Goal: Task Accomplishment & Management: Manage account settings

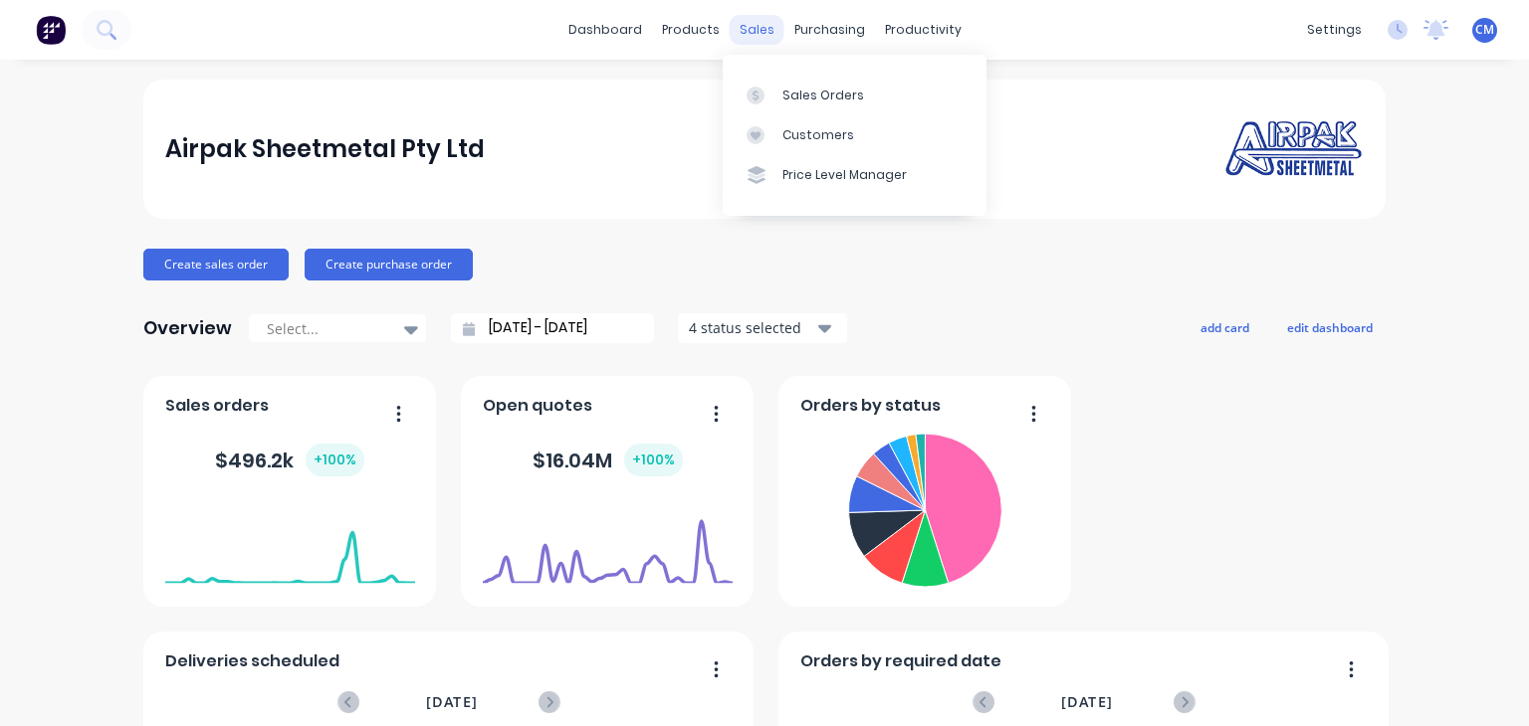
click at [736, 33] on div "sales" at bounding box center [756, 30] width 55 height 30
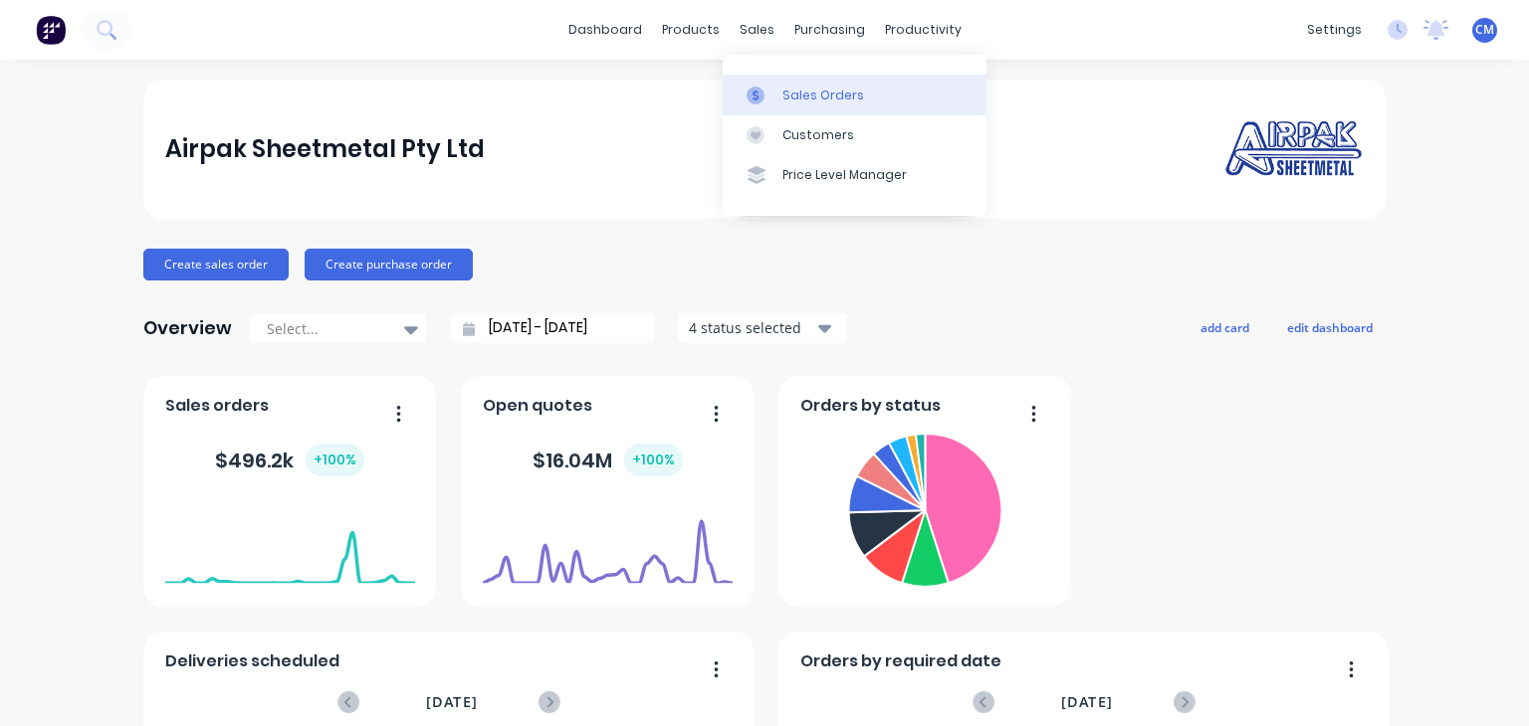
click at [746, 88] on icon at bounding box center [755, 96] width 18 height 18
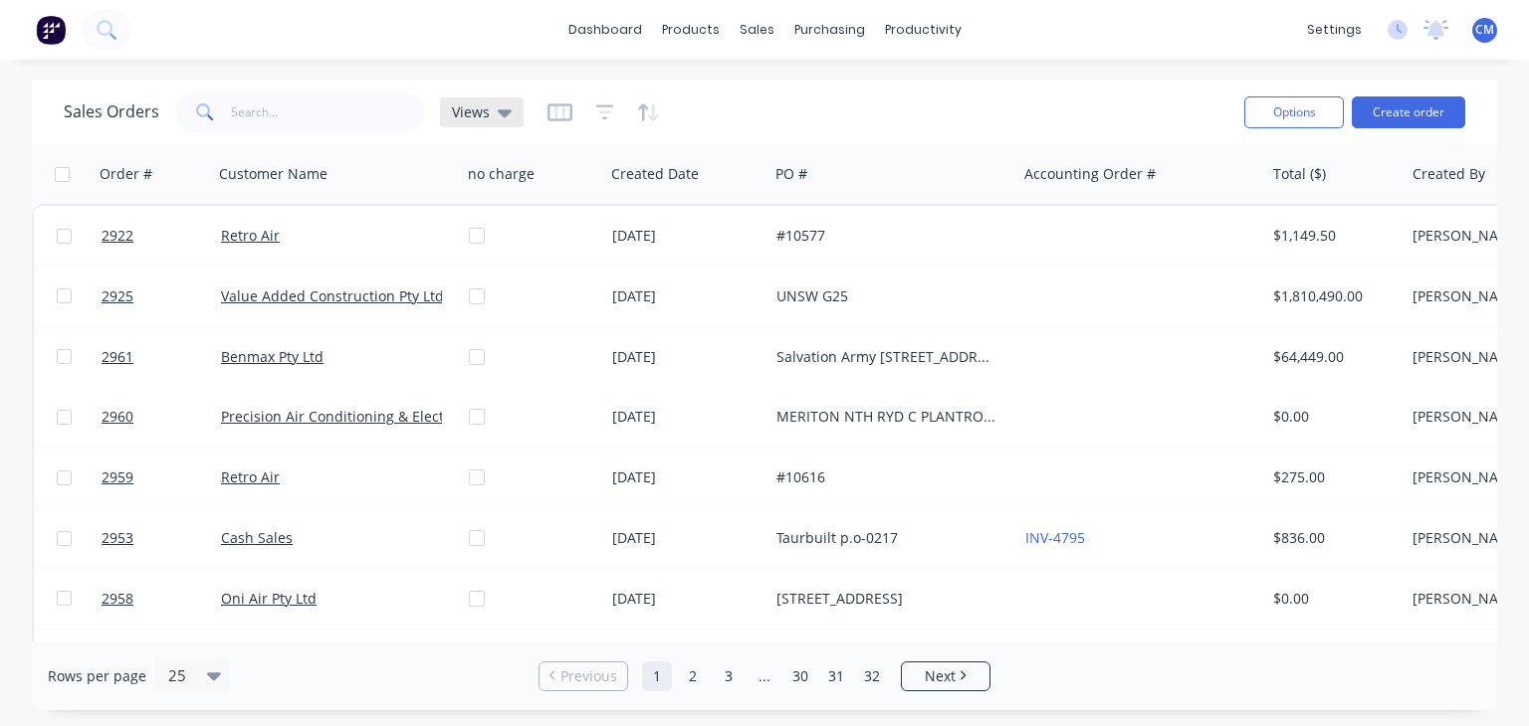
click at [490, 109] on div "Views" at bounding box center [482, 112] width 60 height 18
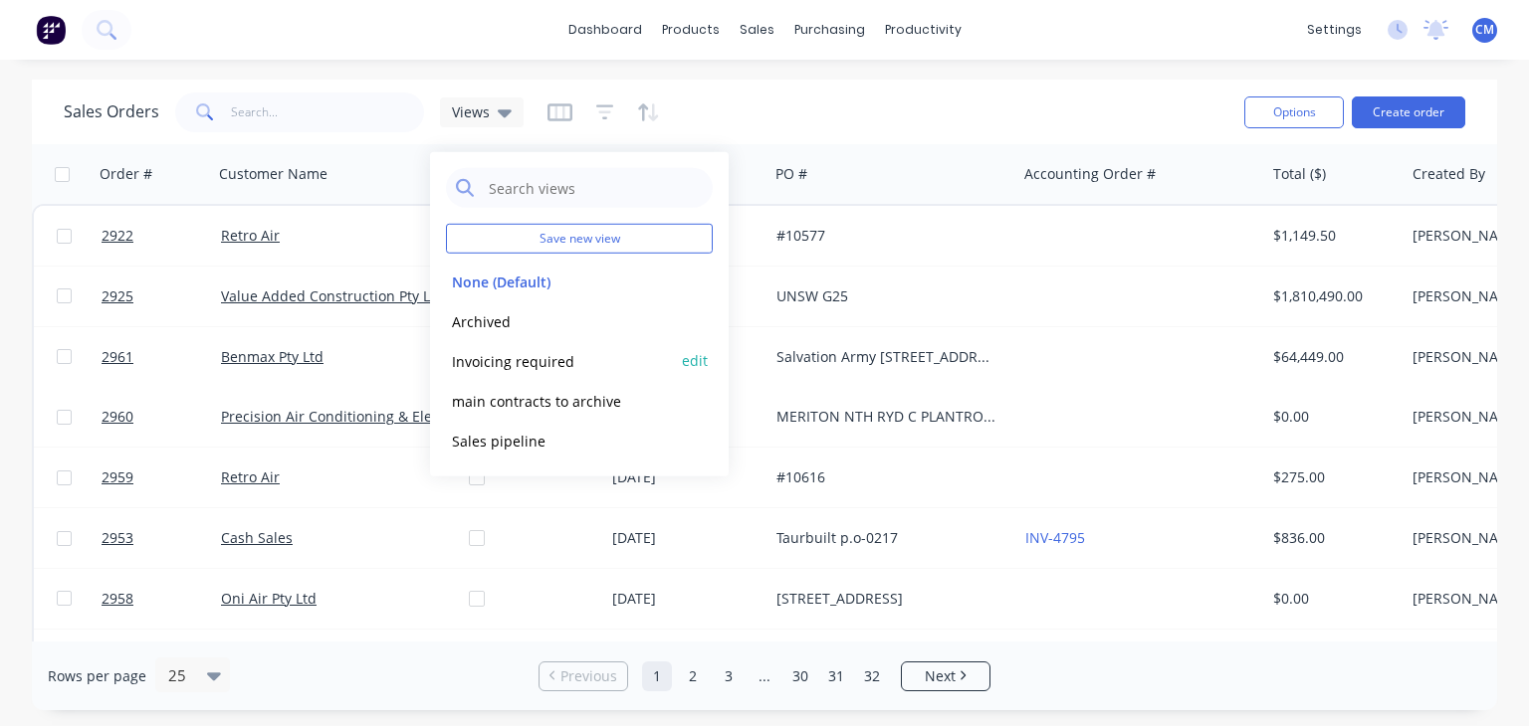
click at [519, 362] on button "Invoicing required" at bounding box center [559, 360] width 227 height 23
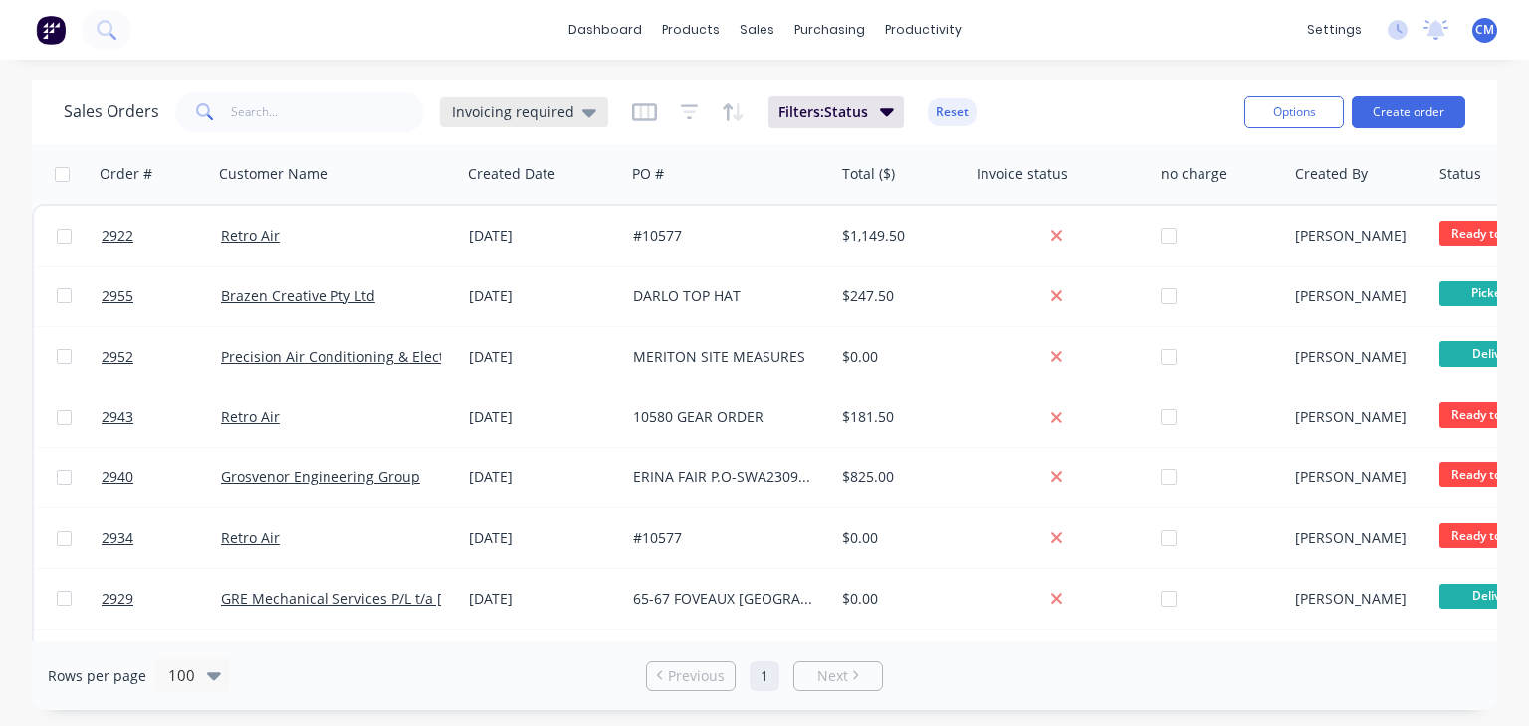
click at [582, 111] on icon at bounding box center [589, 113] width 14 height 8
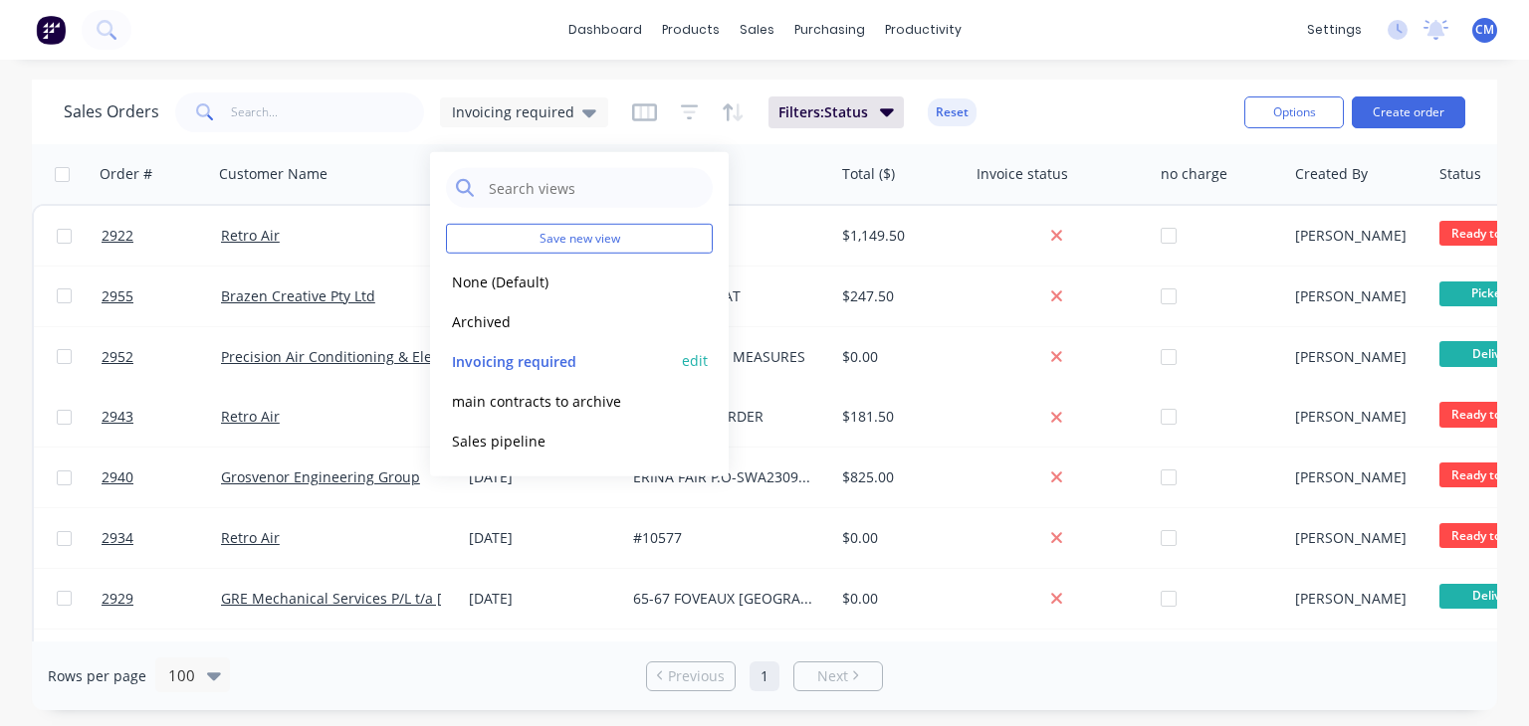
click at [701, 359] on button "edit" at bounding box center [695, 360] width 26 height 21
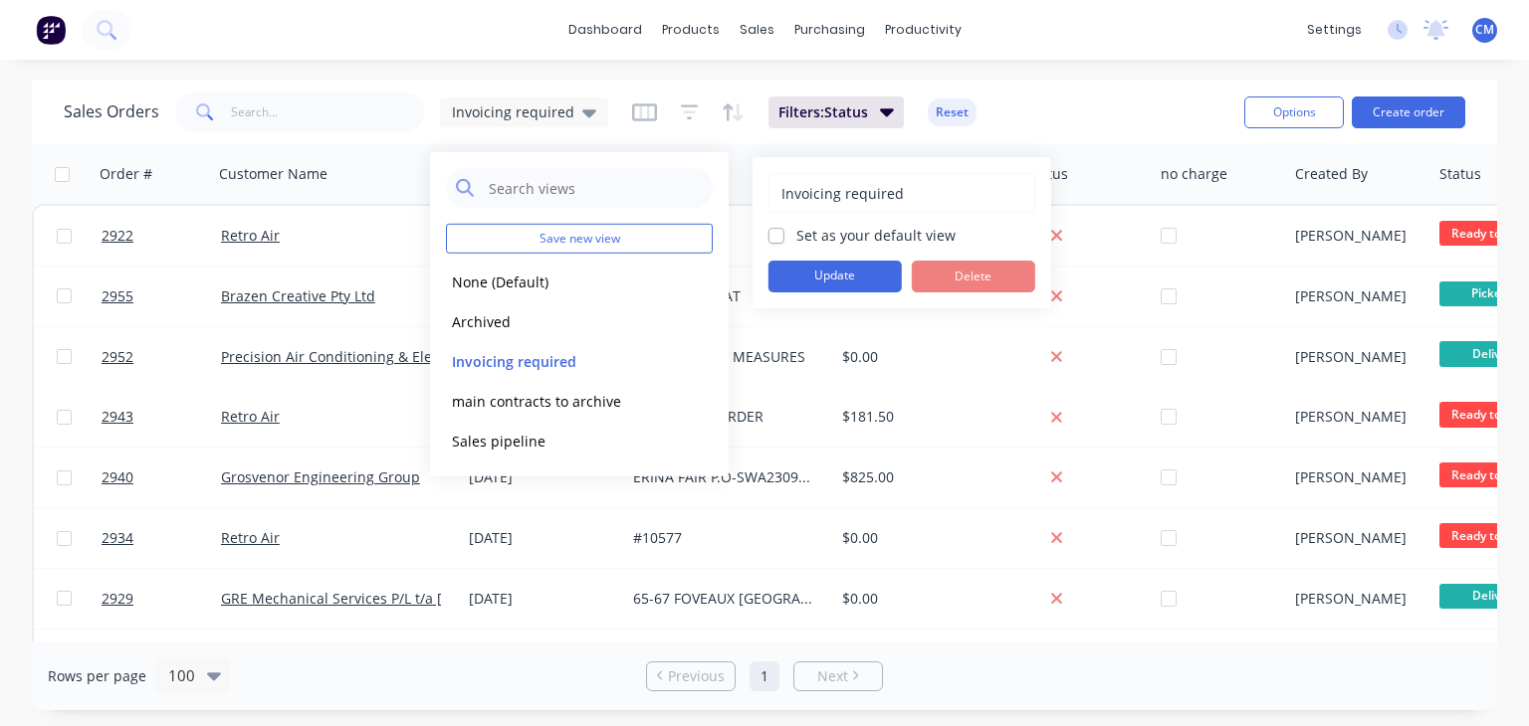
click at [796, 233] on label "Set as your default view" at bounding box center [875, 235] width 159 height 21
click at [774, 233] on input "Set as your default view" at bounding box center [776, 234] width 16 height 19
checkbox input "true"
click at [832, 275] on button "Update" at bounding box center [834, 277] width 133 height 32
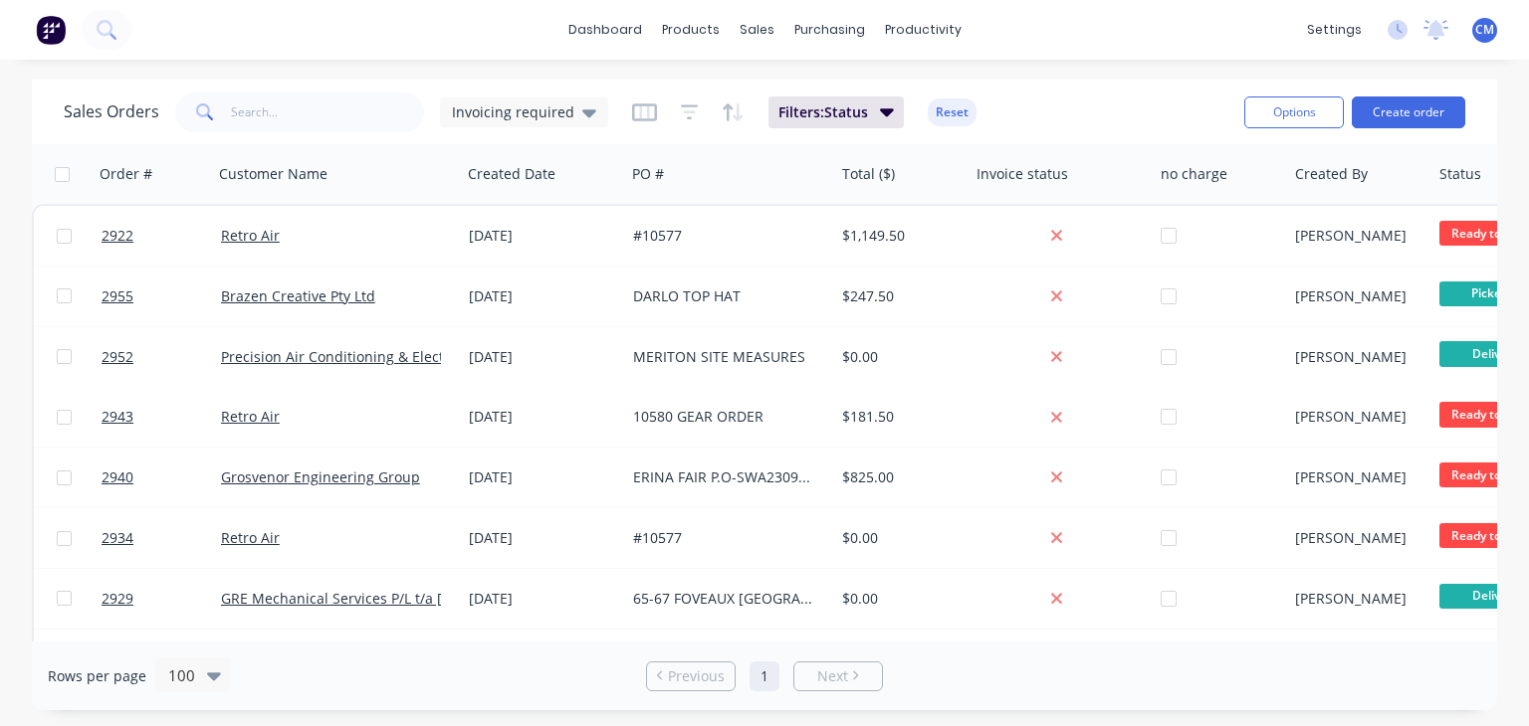
click at [1051, 103] on div "Sales Orders Invoicing required Filters: Status Reset" at bounding box center [646, 112] width 1164 height 49
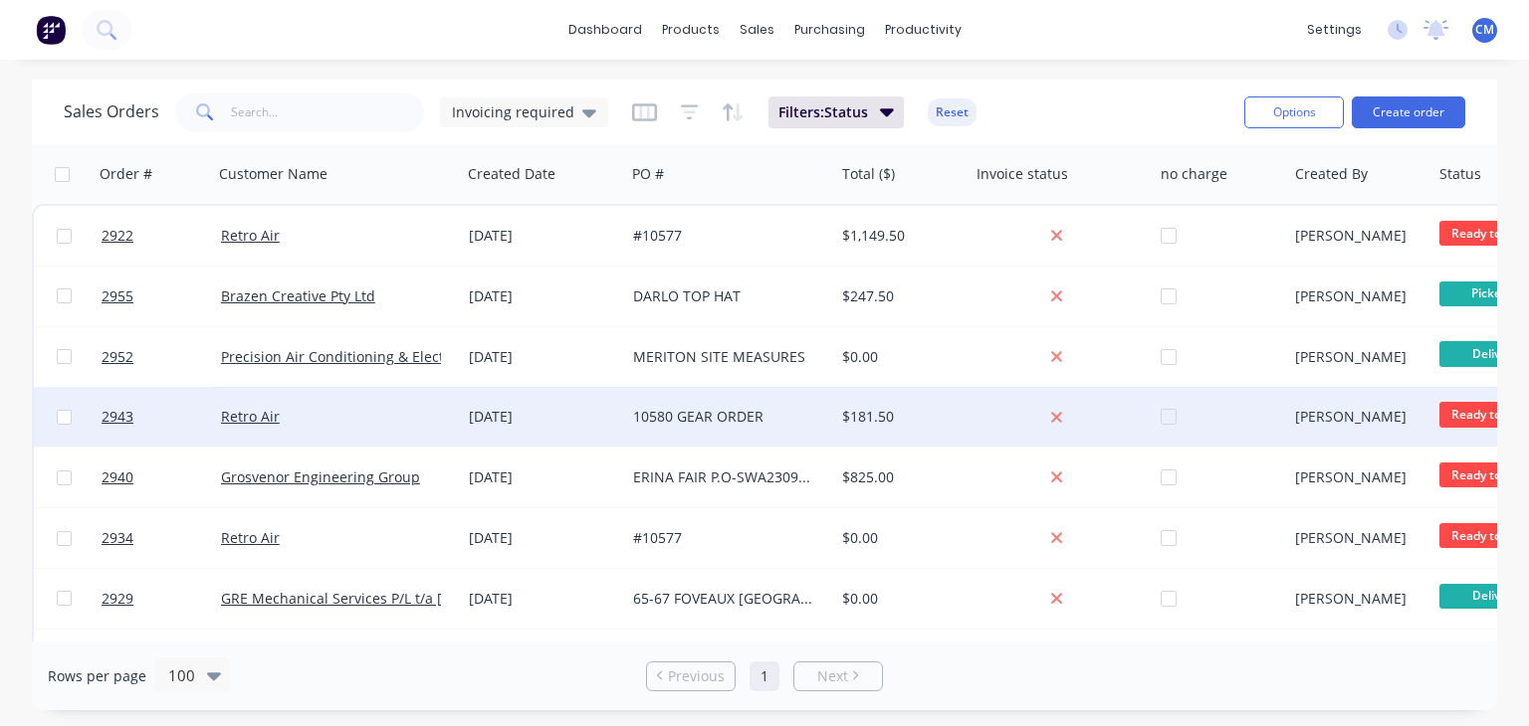
scroll to position [56, 0]
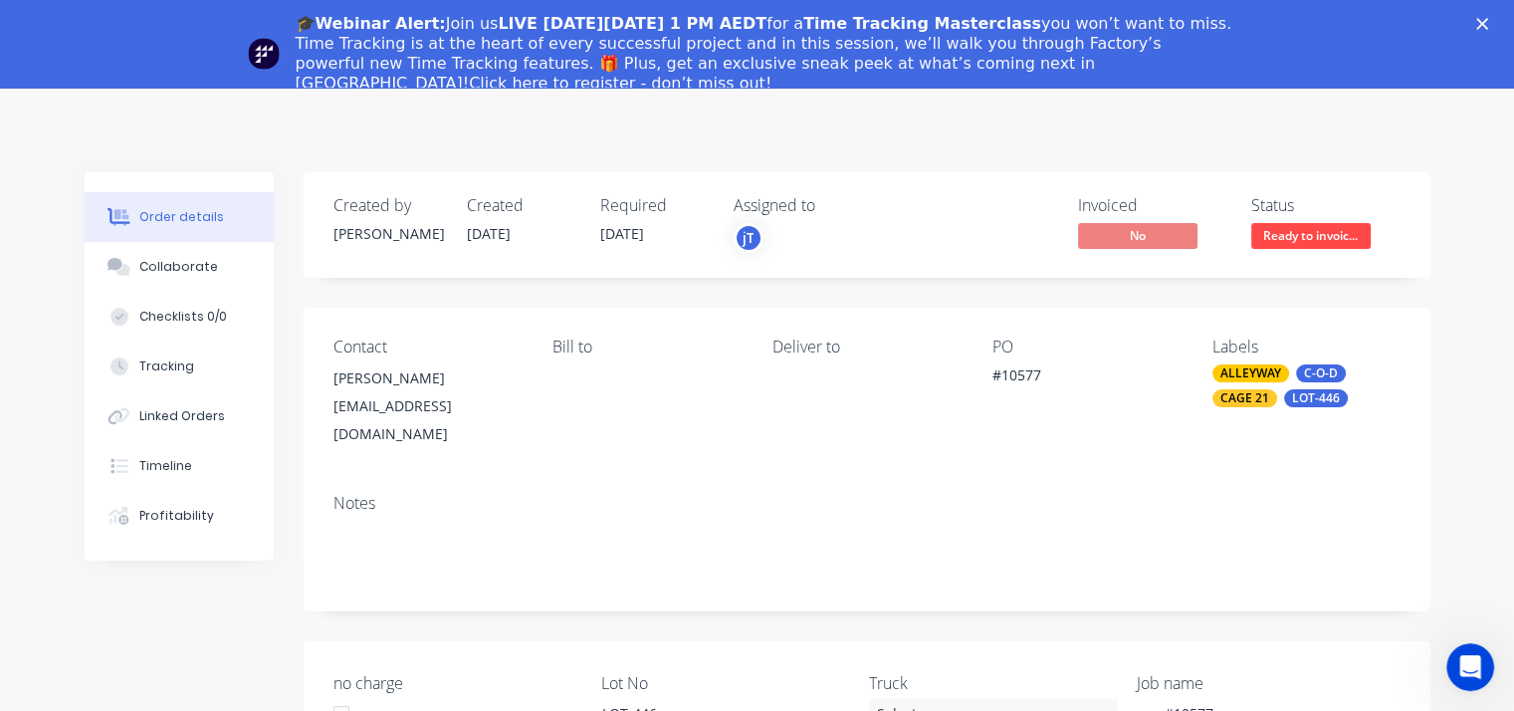
click at [1488, 22] on polygon "Close" at bounding box center [1482, 24] width 12 height 12
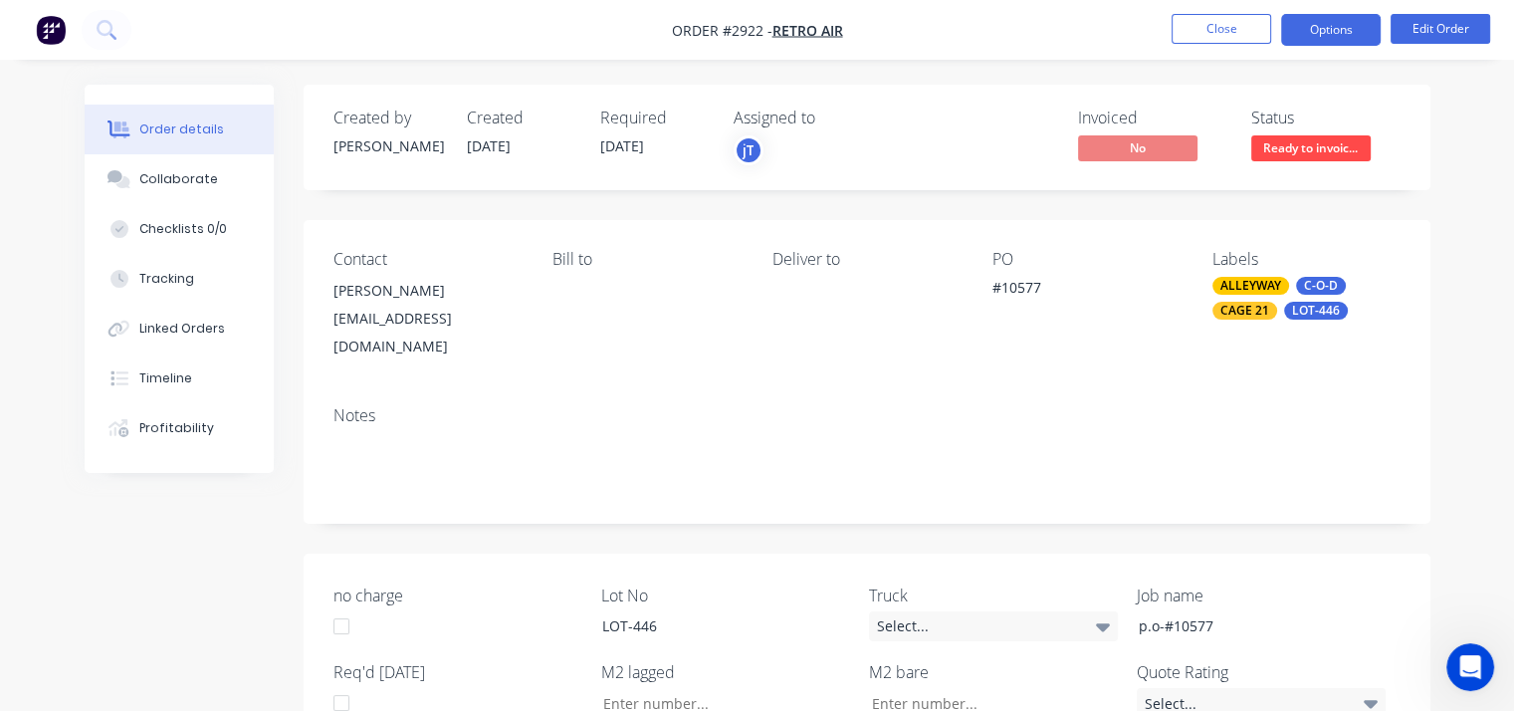
click at [1326, 31] on button "Options" at bounding box center [1331, 30] width 100 height 32
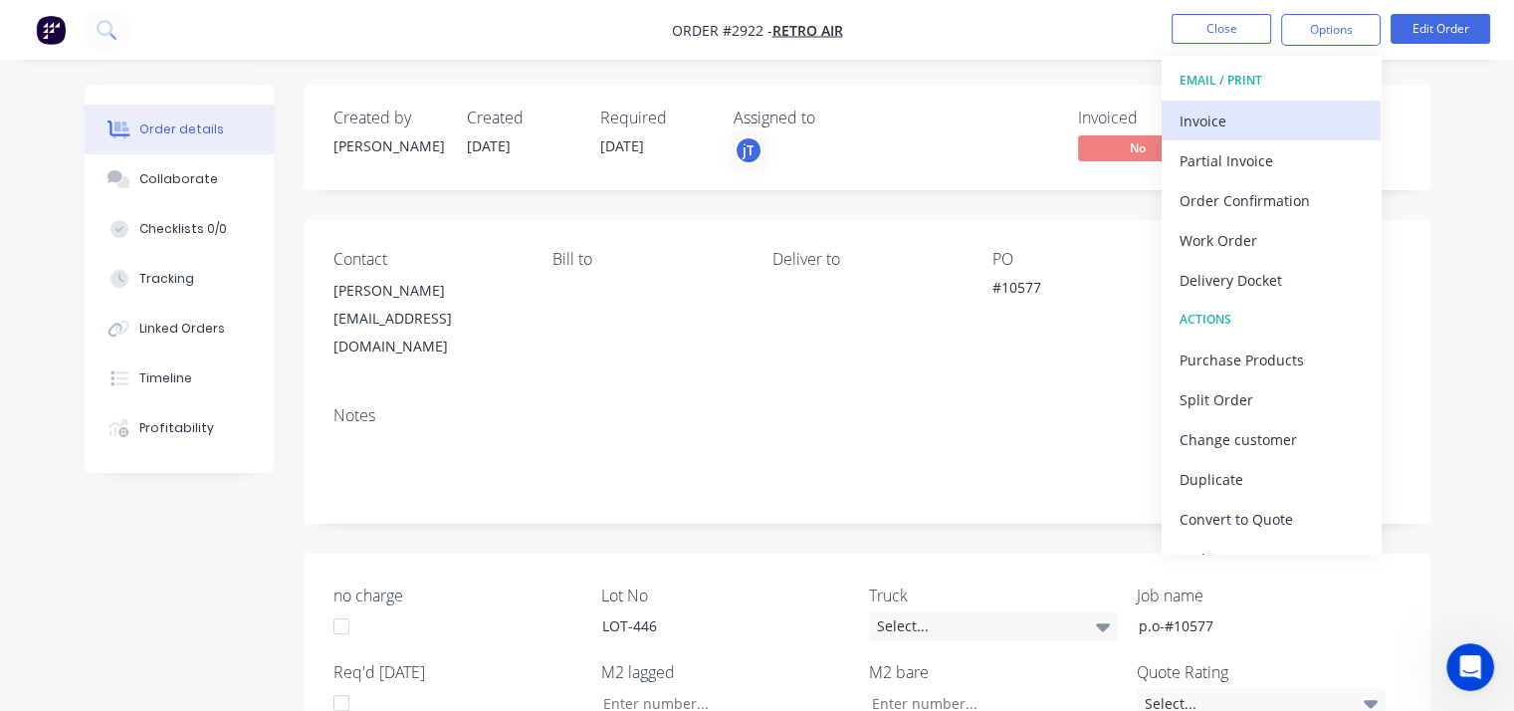
click at [1238, 118] on div "Invoice" at bounding box center [1270, 120] width 183 height 29
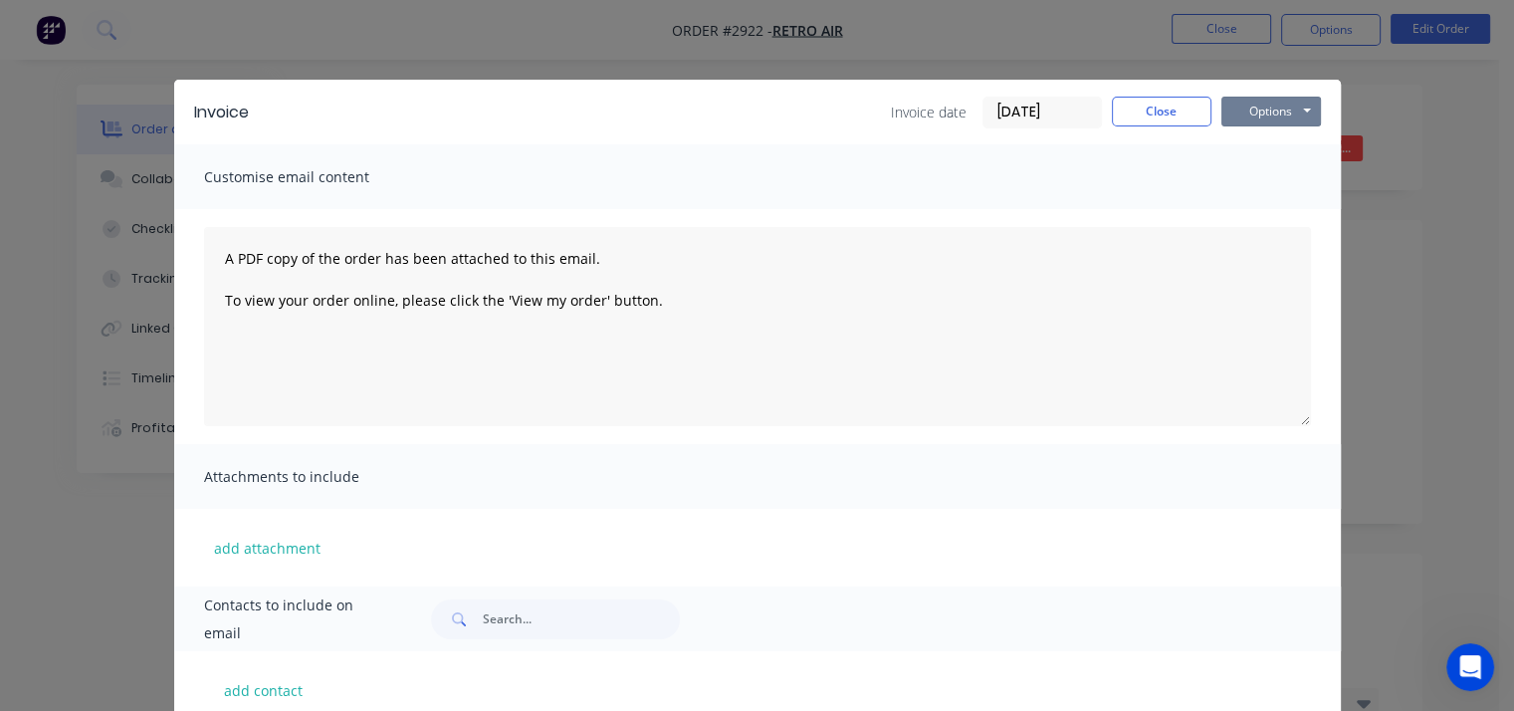
click at [1238, 118] on button "Options" at bounding box center [1271, 112] width 100 height 30
click at [1259, 176] on button "Print" at bounding box center [1284, 179] width 127 height 33
click at [1174, 113] on button "Close" at bounding box center [1162, 112] width 100 height 30
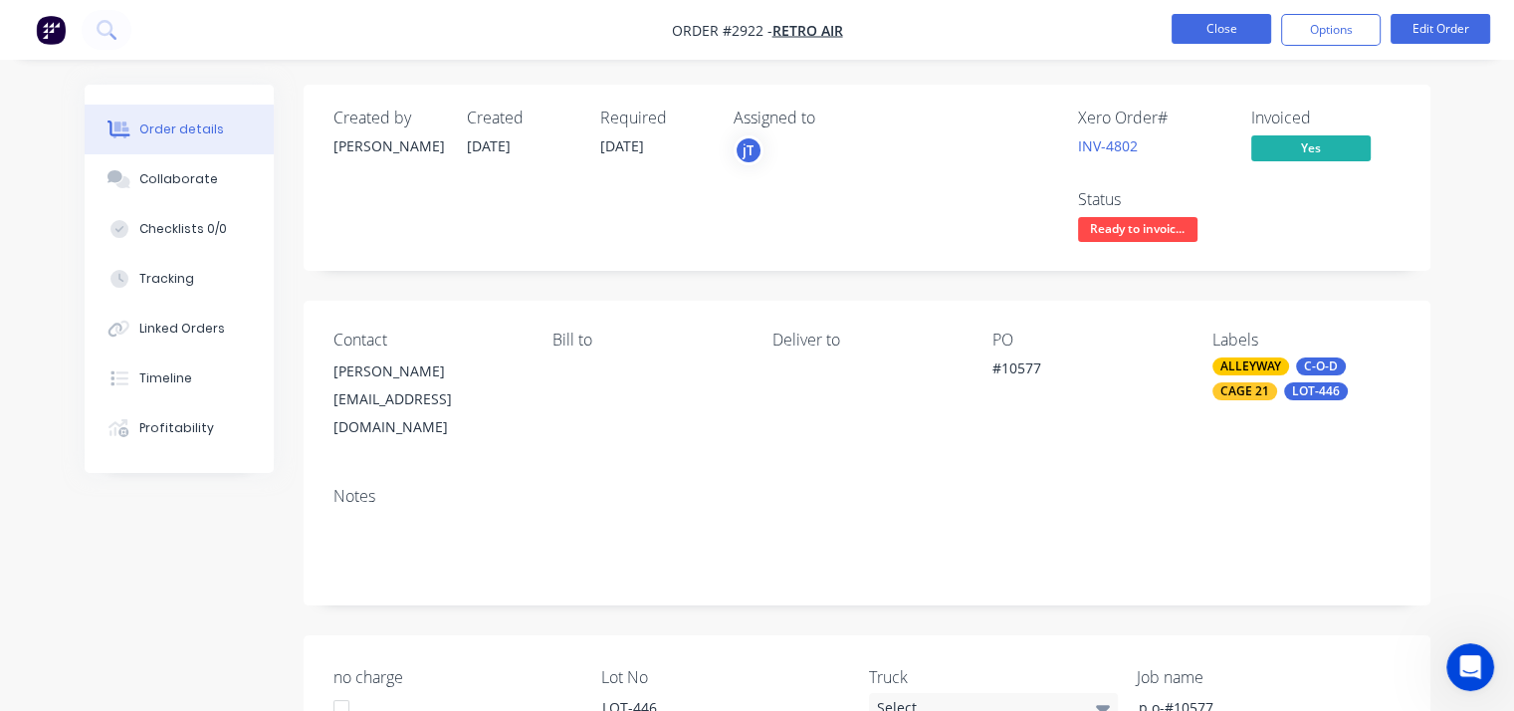
click at [1213, 25] on button "Close" at bounding box center [1221, 29] width 100 height 30
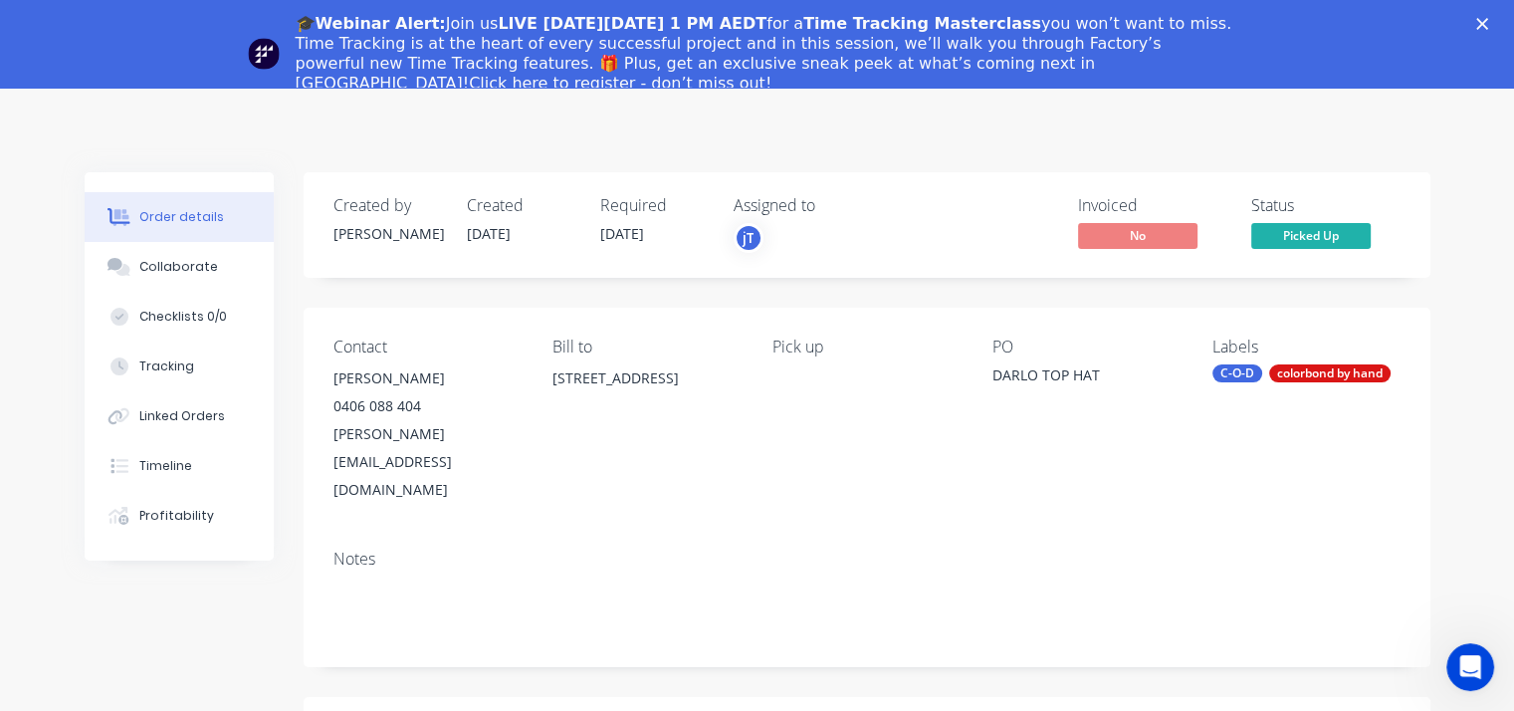
click at [1488, 26] on icon "Close" at bounding box center [1482, 24] width 12 height 12
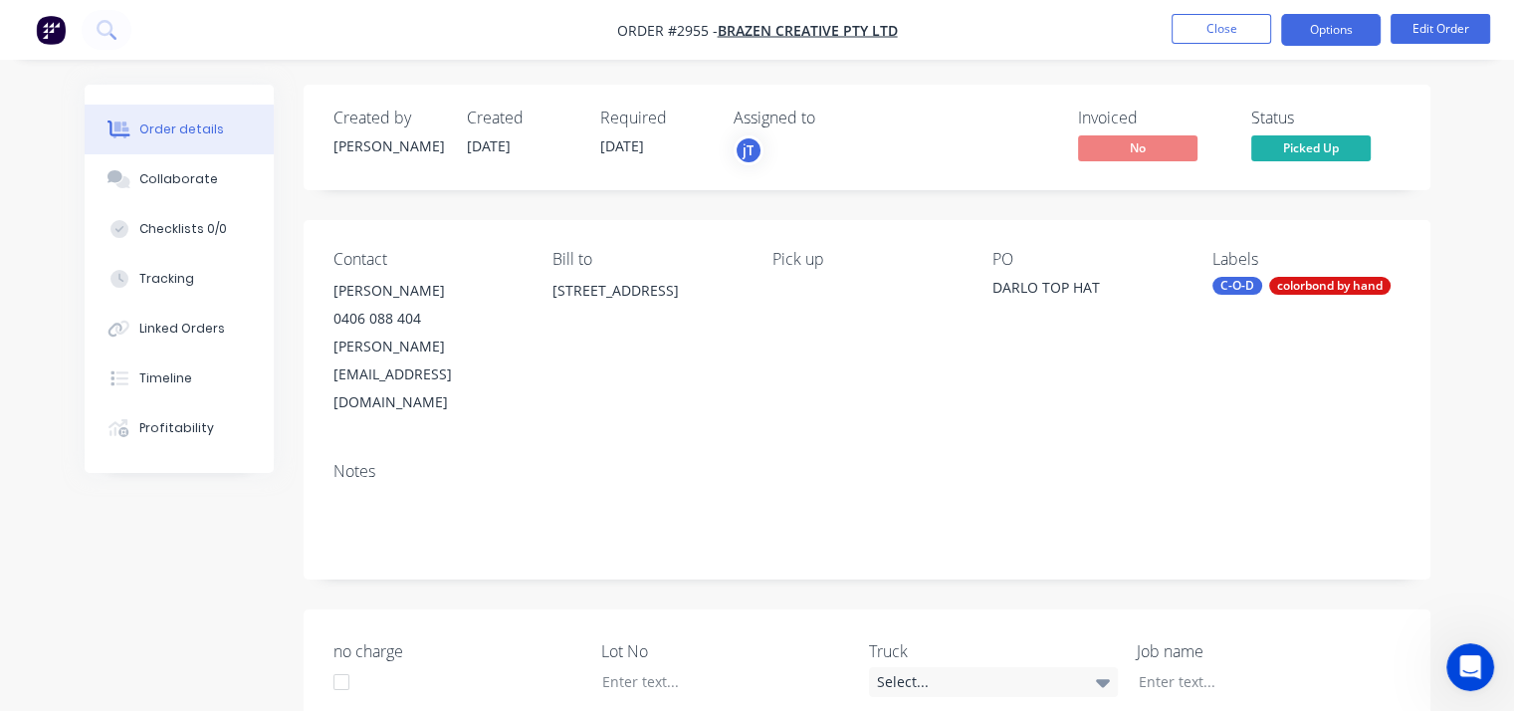
click at [1336, 24] on button "Options" at bounding box center [1331, 30] width 100 height 32
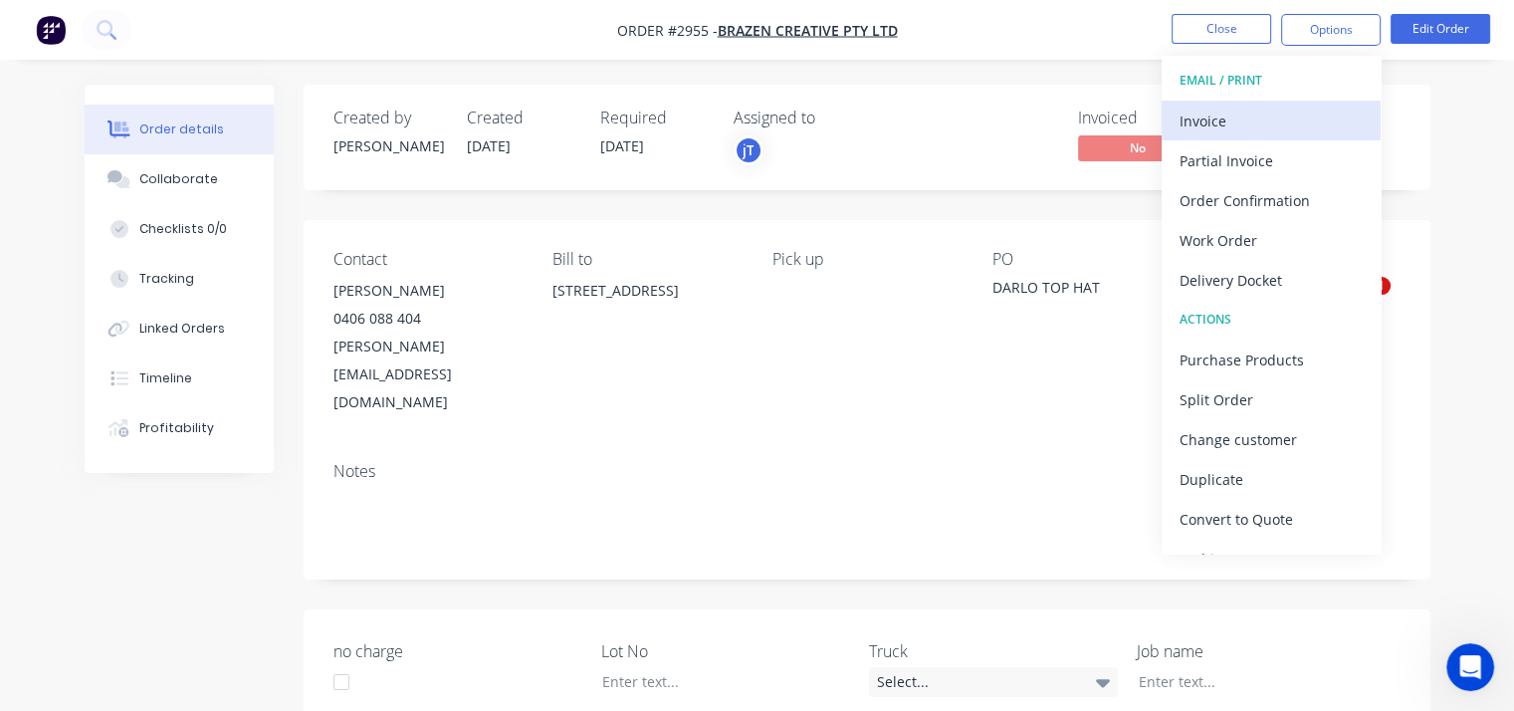
click at [1237, 120] on div "Invoice" at bounding box center [1270, 120] width 183 height 29
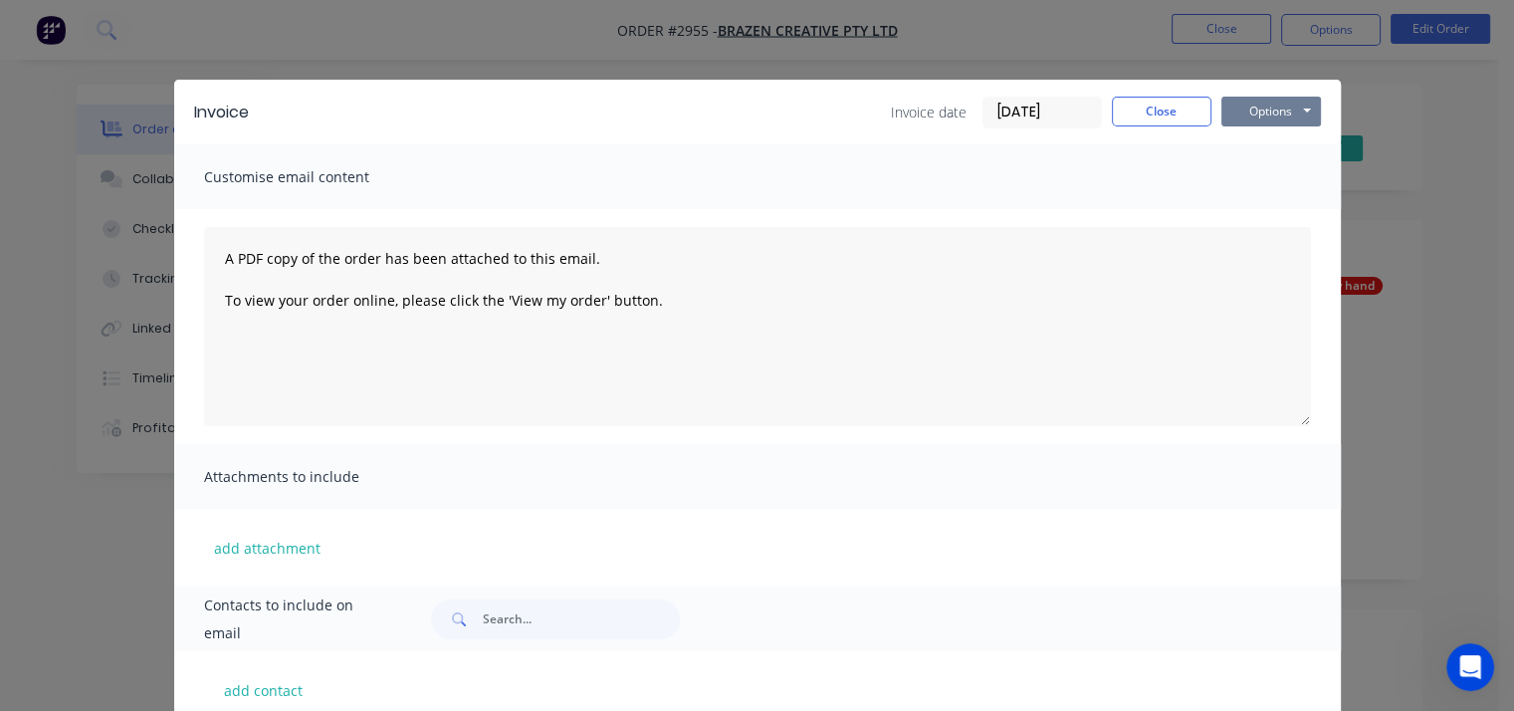
click at [1255, 116] on button "Options" at bounding box center [1271, 112] width 100 height 30
click at [1274, 183] on button "Print" at bounding box center [1284, 179] width 127 height 33
click at [1169, 110] on button "Close" at bounding box center [1162, 112] width 100 height 30
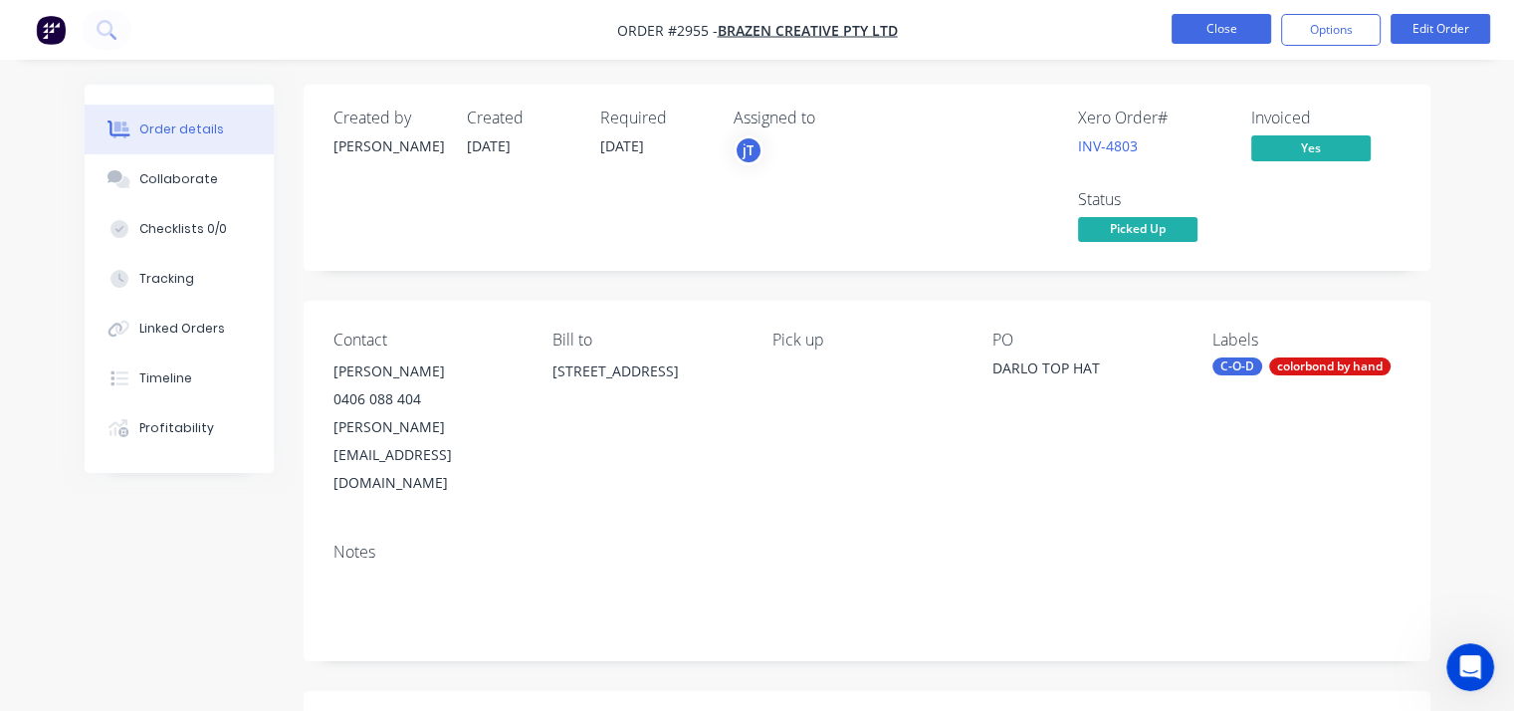
click at [1213, 34] on button "Close" at bounding box center [1221, 29] width 100 height 30
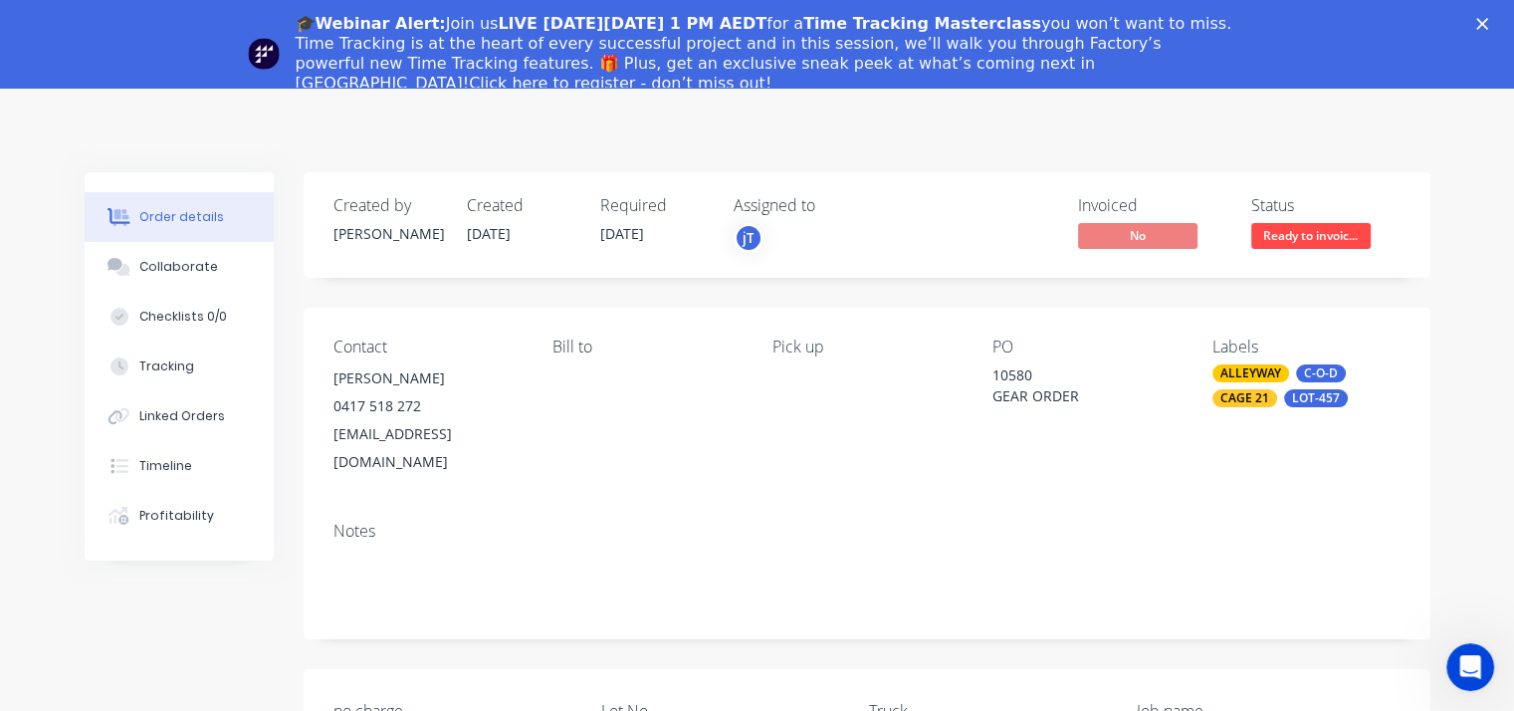
click at [1488, 21] on icon "Close" at bounding box center [1482, 24] width 12 height 12
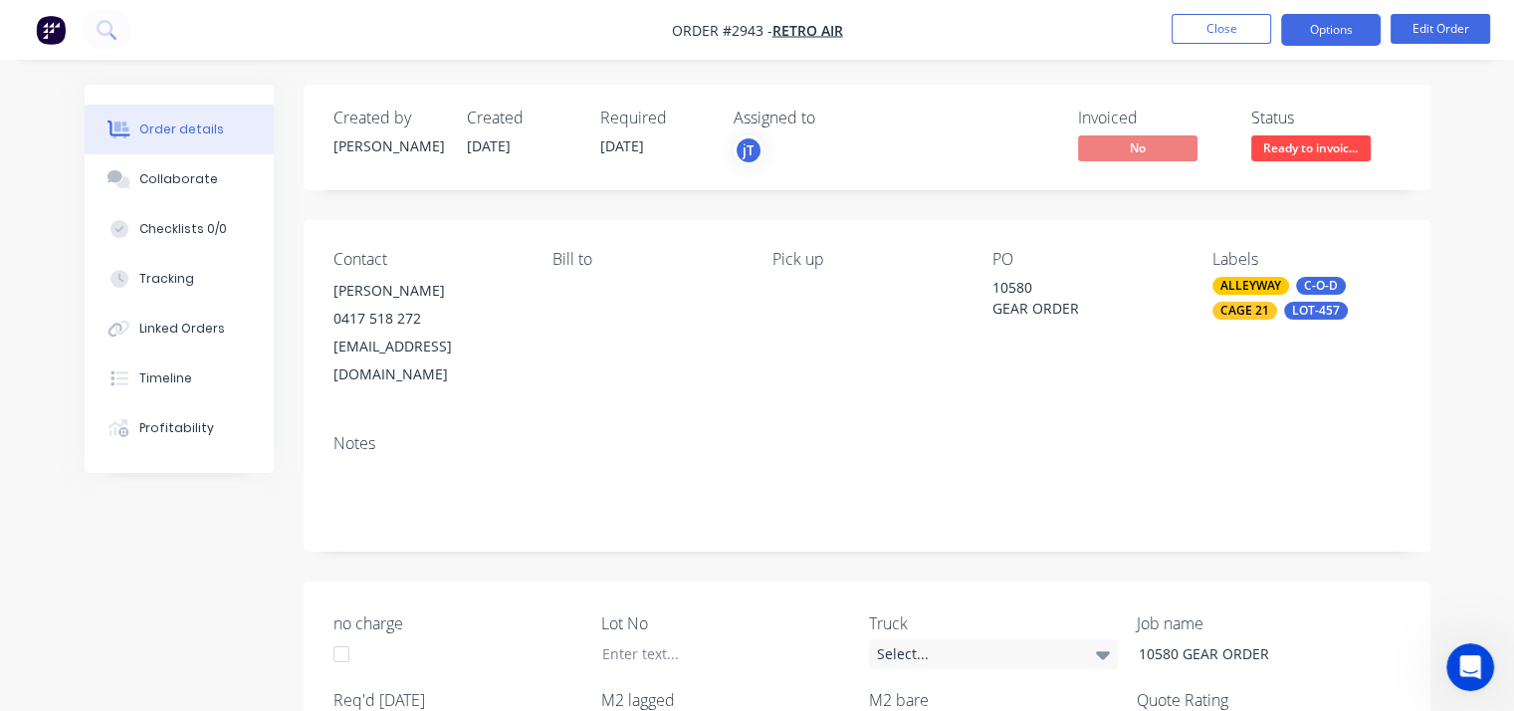
click at [1353, 19] on button "Options" at bounding box center [1331, 30] width 100 height 32
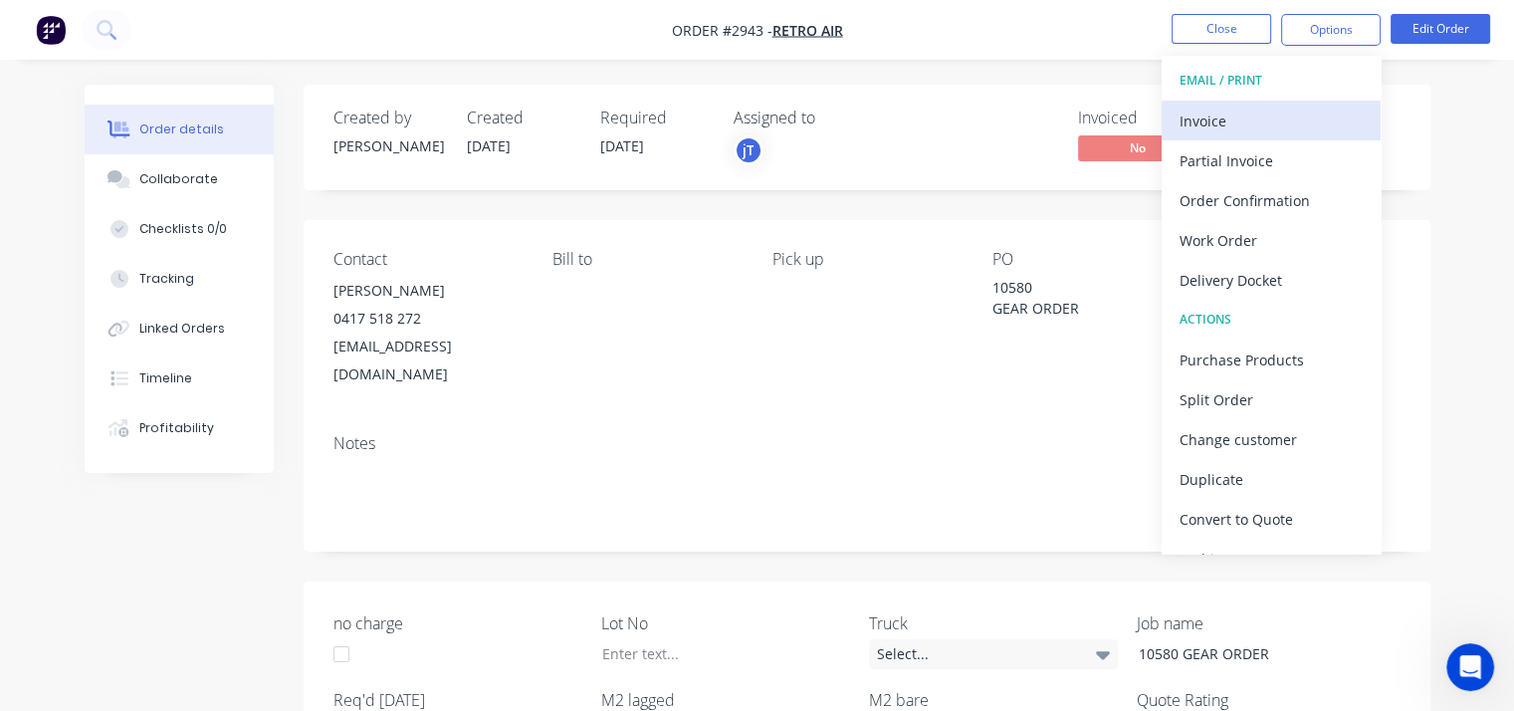
click at [1205, 126] on div "Invoice" at bounding box center [1270, 120] width 183 height 29
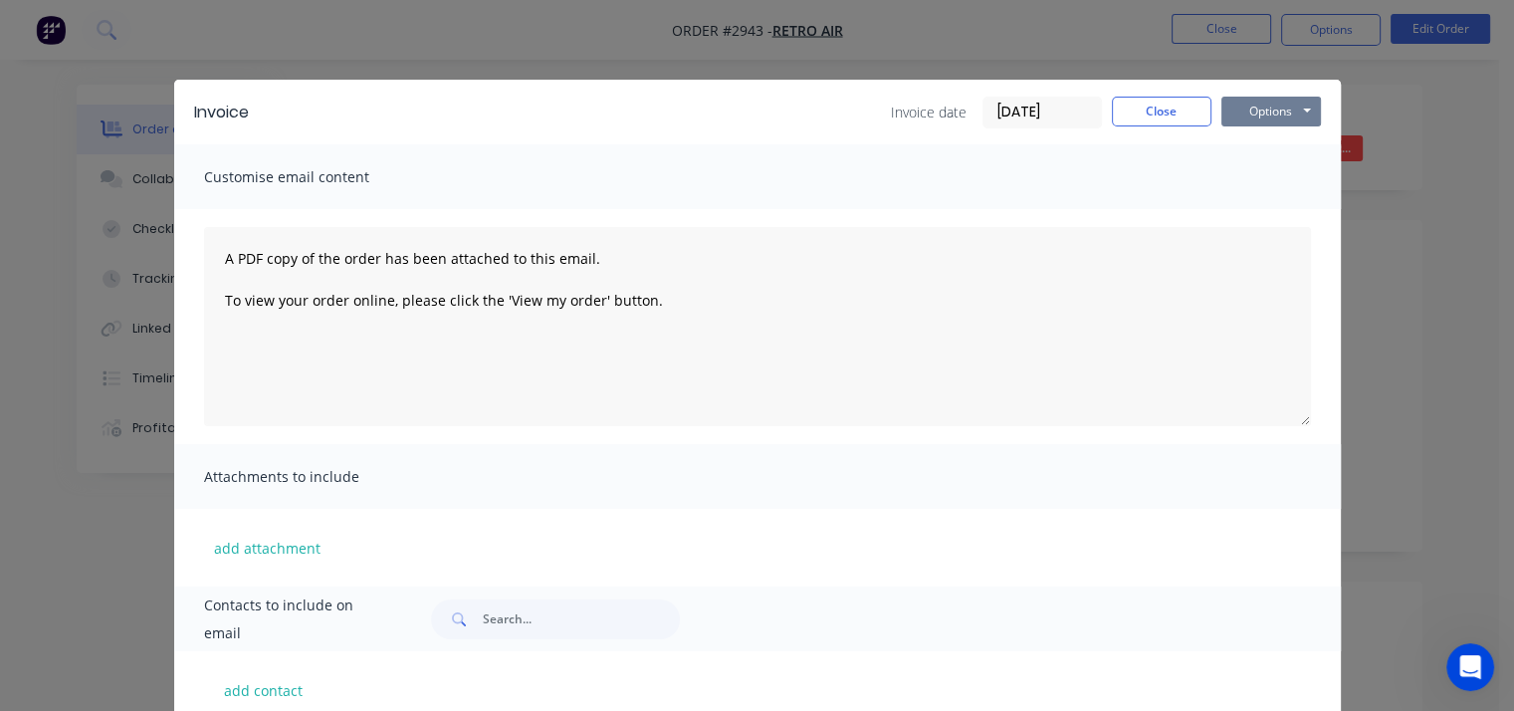
click at [1242, 110] on button "Options" at bounding box center [1271, 112] width 100 height 30
click at [1268, 179] on button "Print" at bounding box center [1284, 179] width 127 height 33
click at [1126, 109] on button "Close" at bounding box center [1162, 112] width 100 height 30
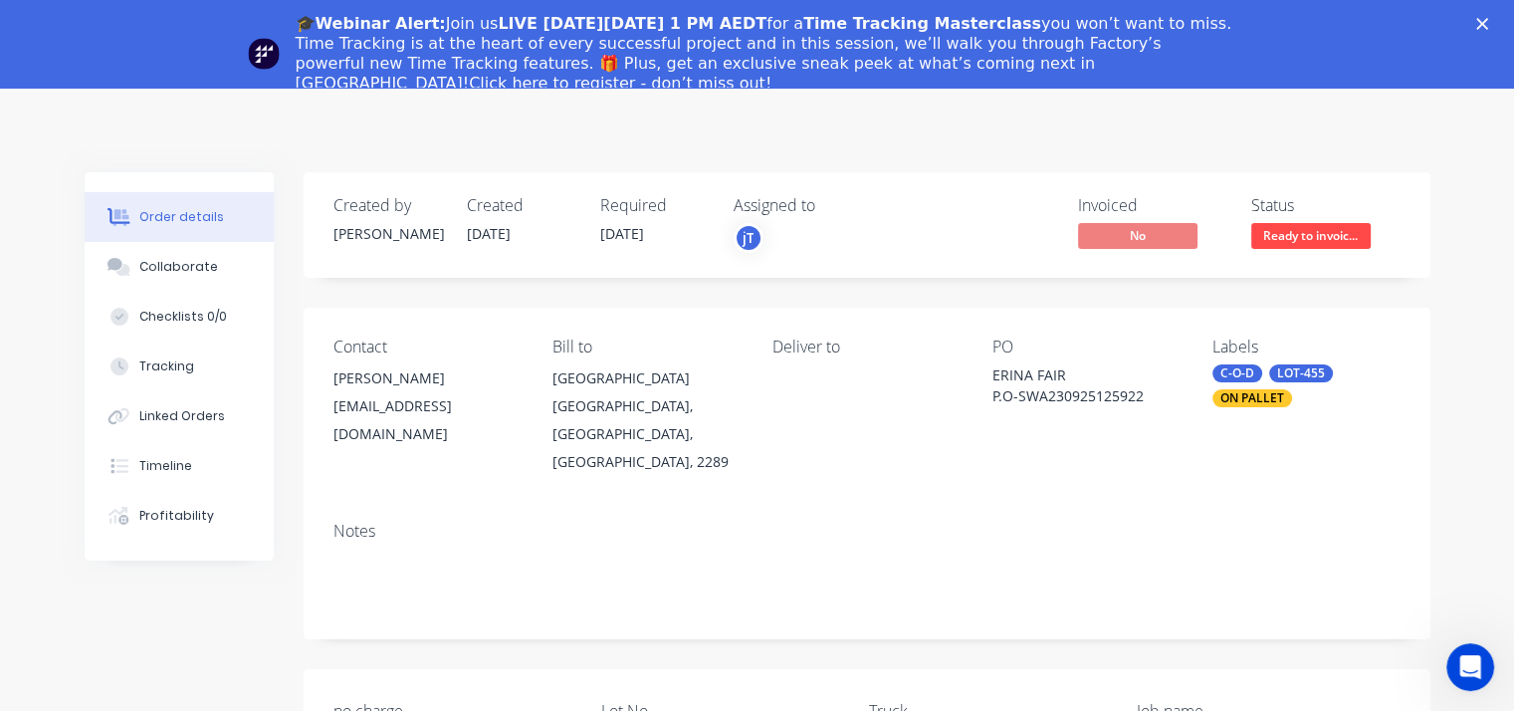
click at [1488, 21] on polygon "Close" at bounding box center [1482, 24] width 12 height 12
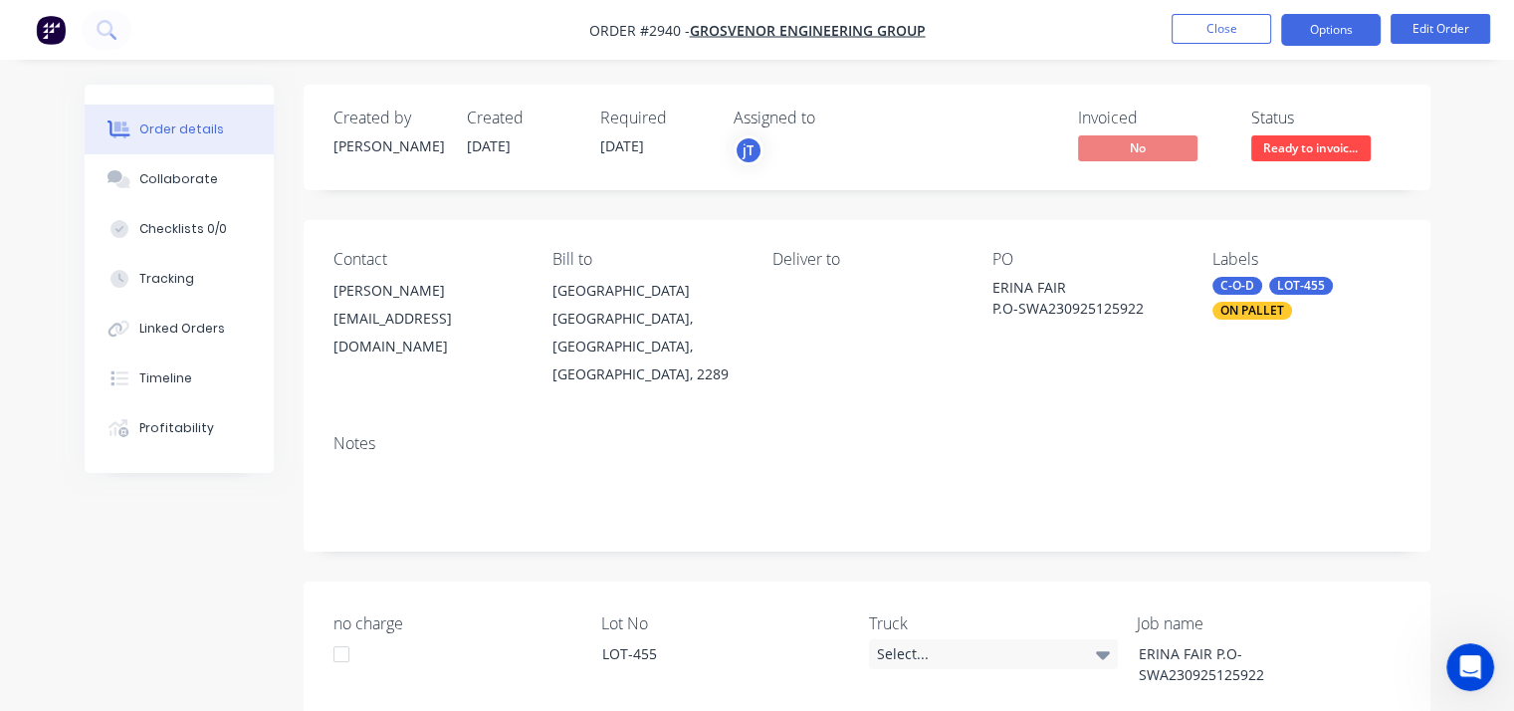
click at [1354, 23] on button "Options" at bounding box center [1331, 30] width 100 height 32
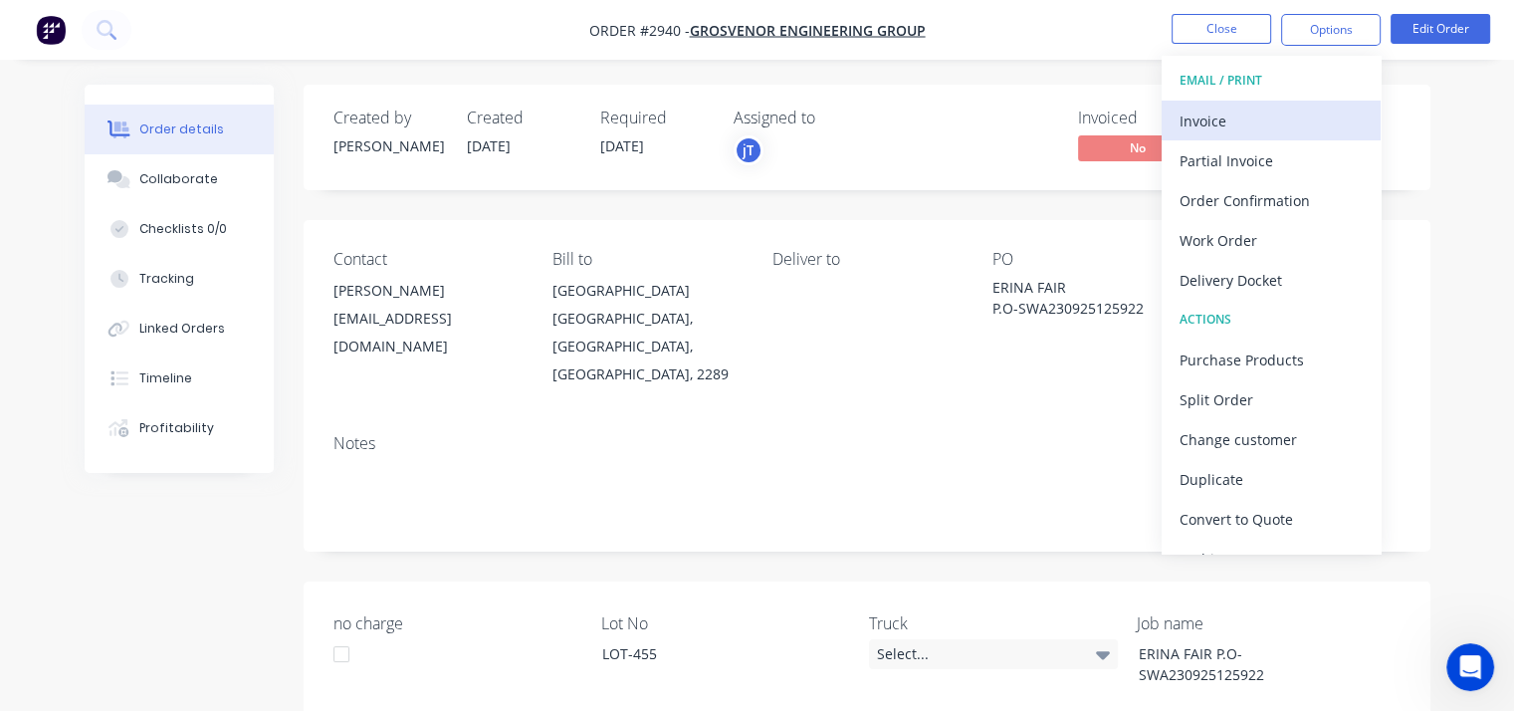
click at [1243, 119] on div "Invoice" at bounding box center [1270, 120] width 183 height 29
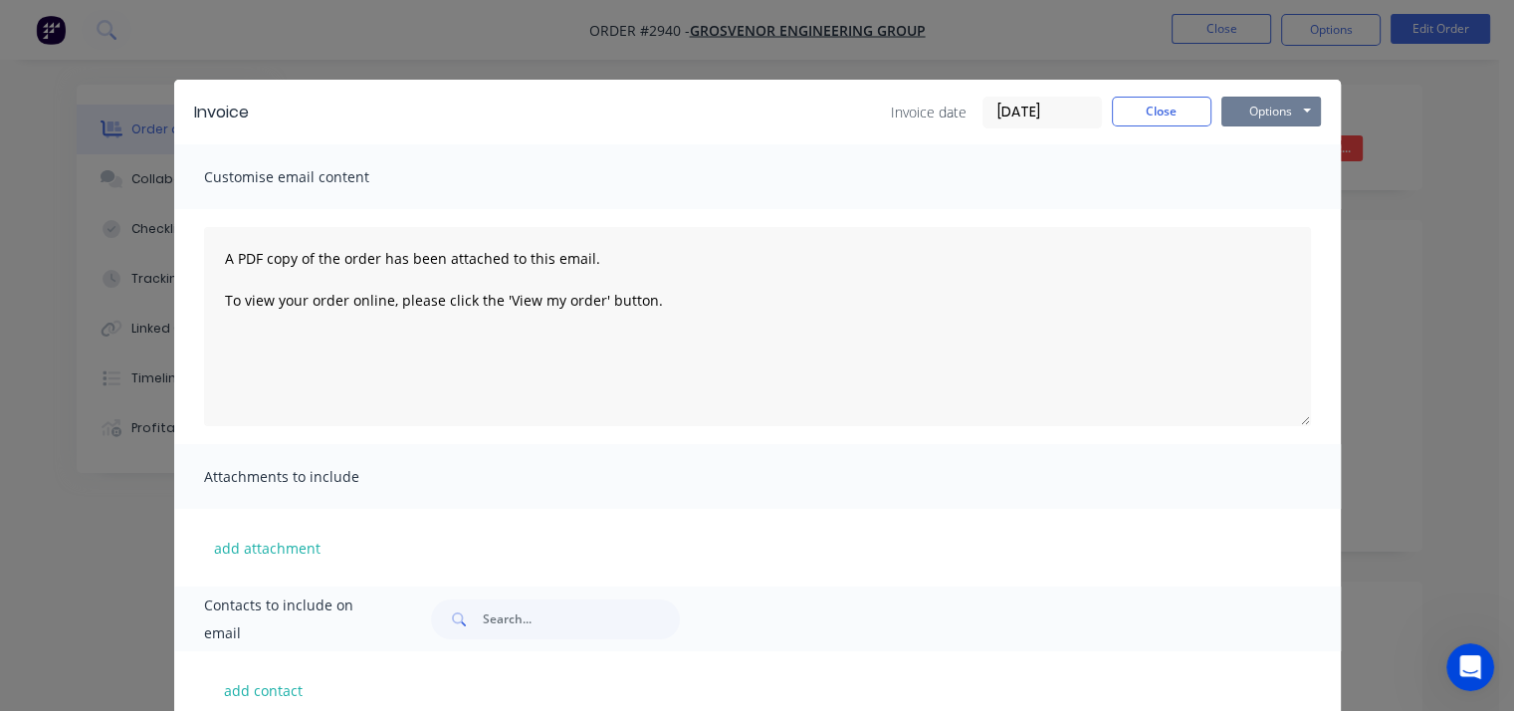
click at [1243, 119] on button "Options" at bounding box center [1271, 112] width 100 height 30
click at [1262, 171] on button "Print" at bounding box center [1284, 179] width 127 height 33
click at [1254, 115] on button "Options" at bounding box center [1271, 112] width 100 height 30
click at [1265, 180] on button "Print" at bounding box center [1284, 179] width 127 height 33
click at [1157, 126] on div "Invoice date 26/09/25 Close Options Preview Print Email" at bounding box center [1106, 113] width 430 height 32
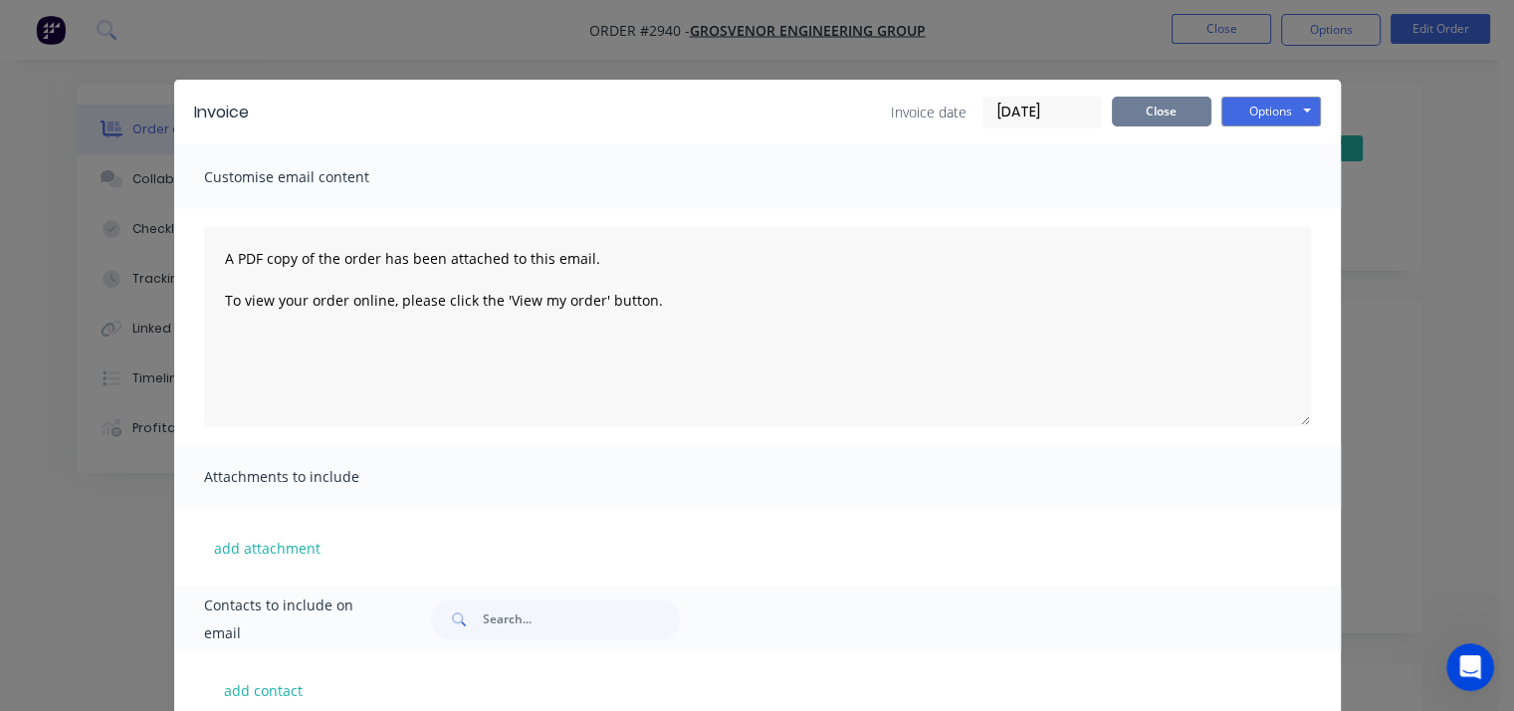
click at [1157, 114] on button "Close" at bounding box center [1162, 112] width 100 height 30
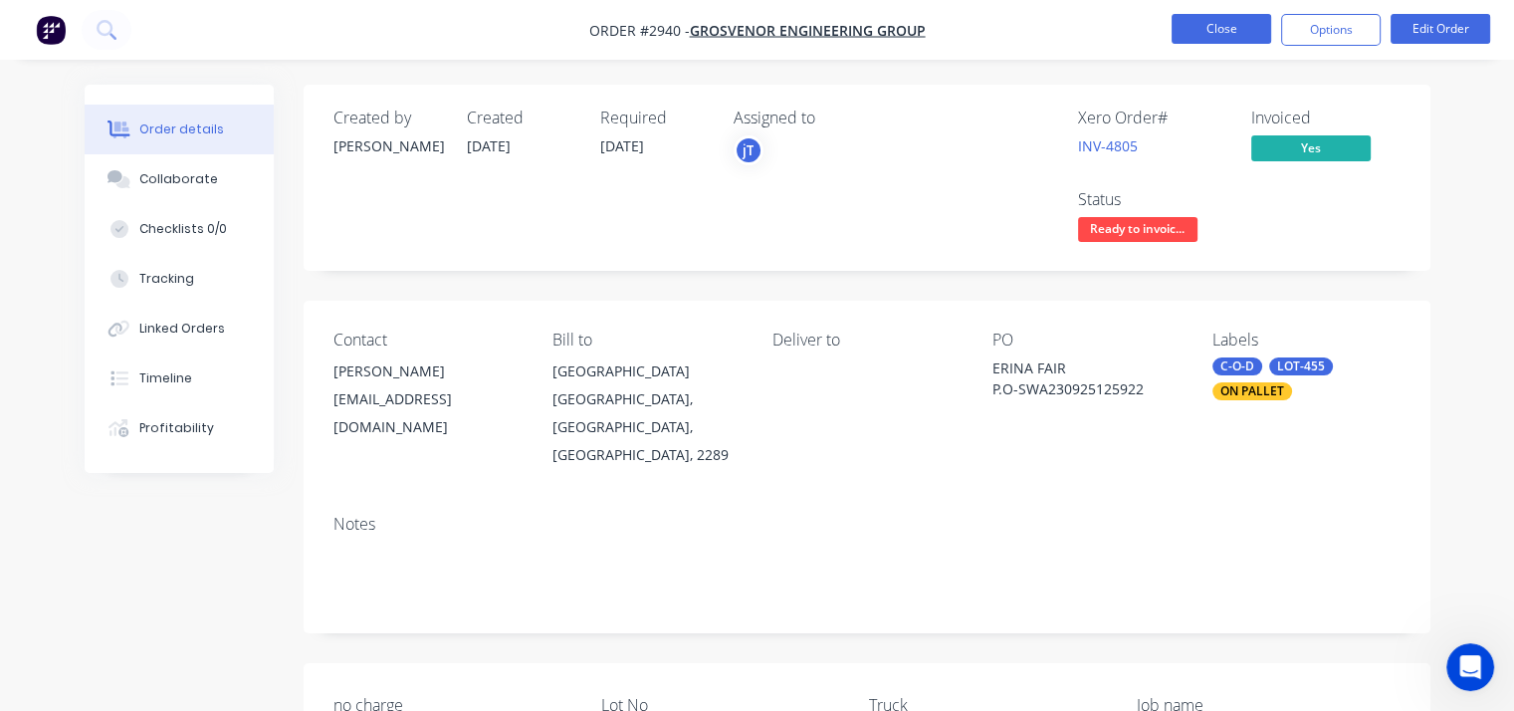
click at [1213, 33] on button "Close" at bounding box center [1221, 29] width 100 height 30
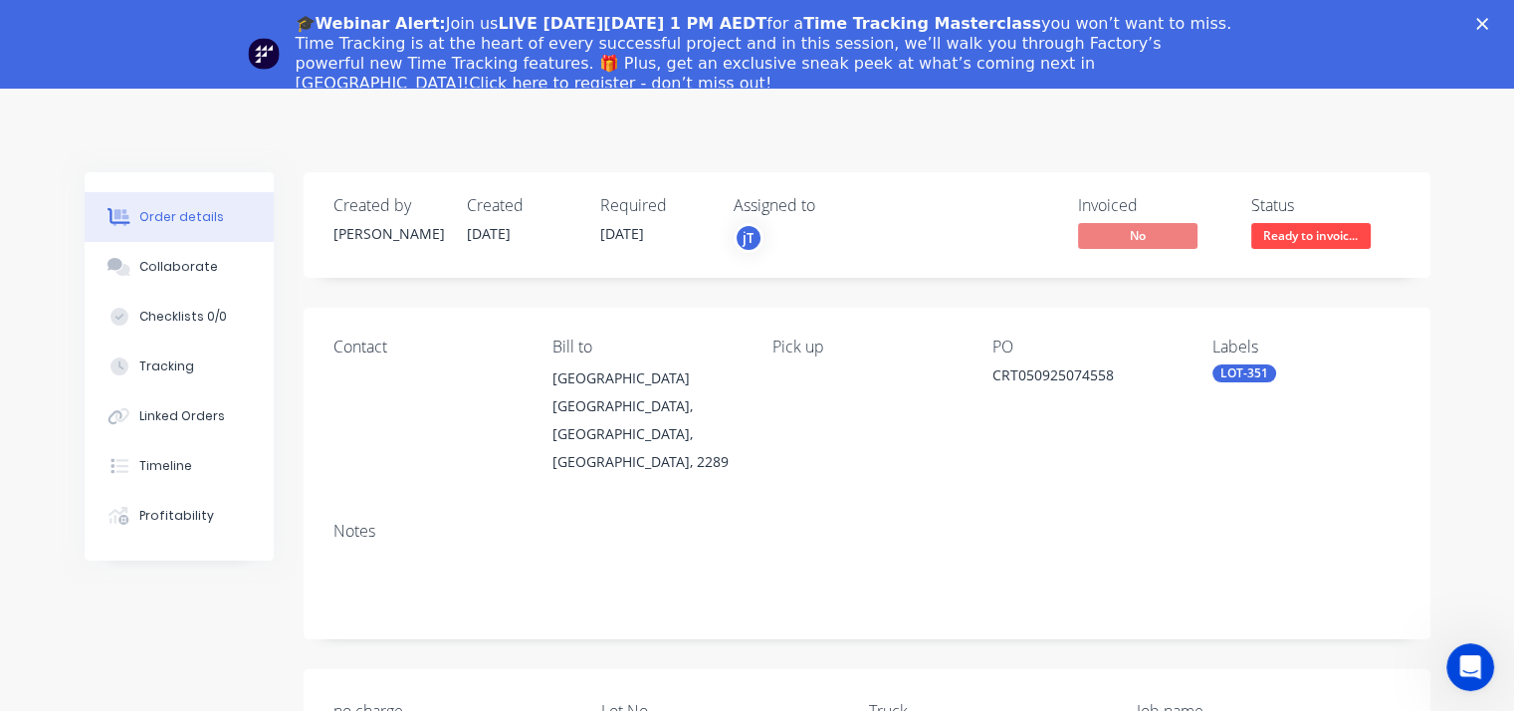
click at [1488, 23] on icon "Close" at bounding box center [1482, 24] width 12 height 12
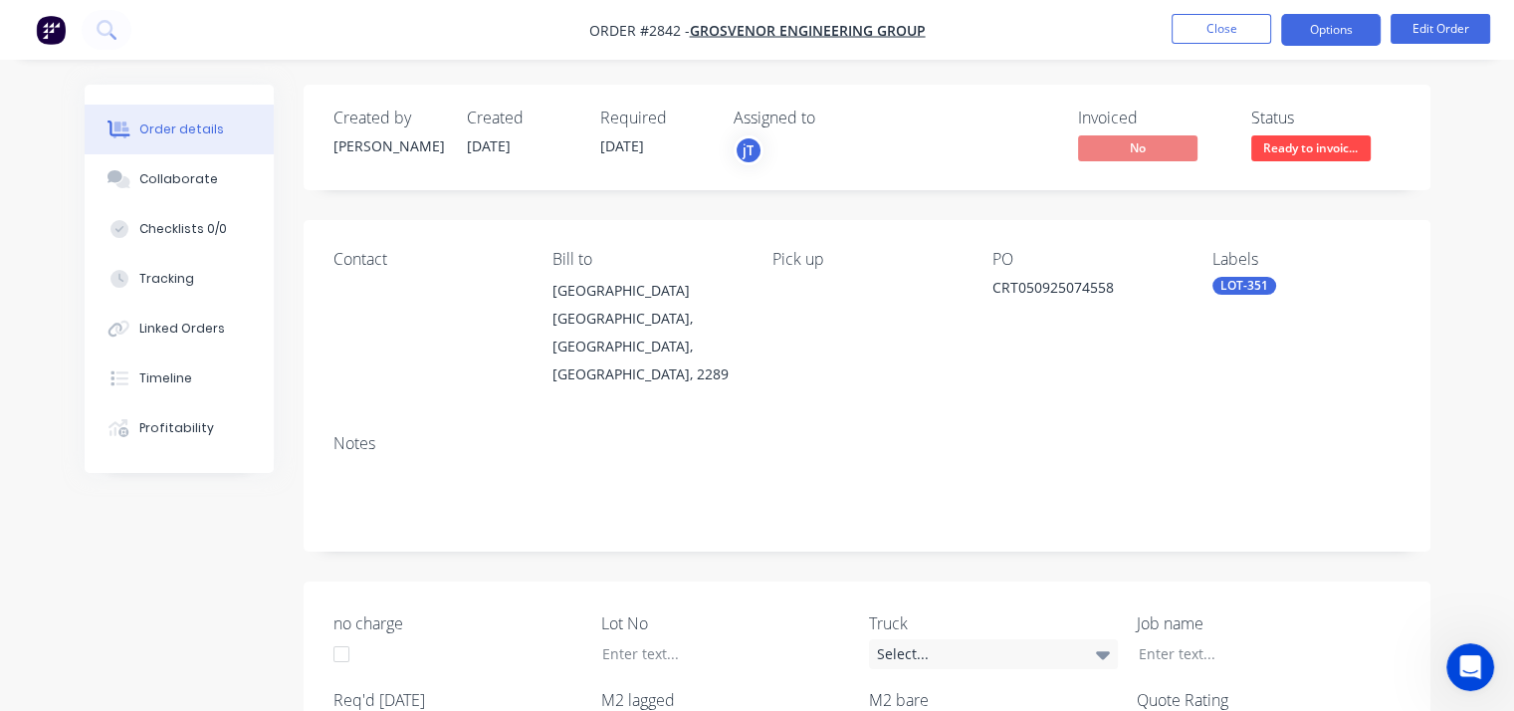
click at [1334, 32] on button "Options" at bounding box center [1331, 30] width 100 height 32
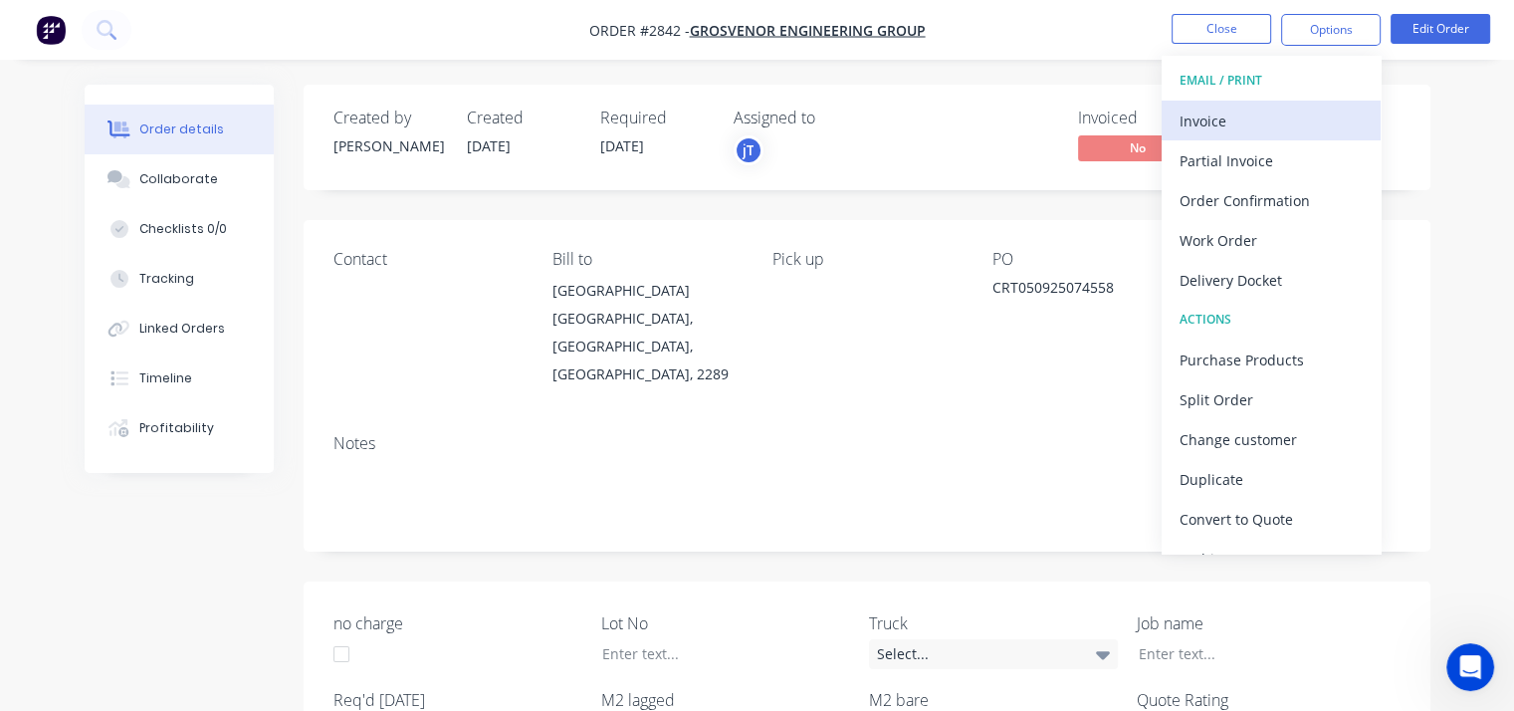
click at [1227, 118] on div "Invoice" at bounding box center [1270, 120] width 183 height 29
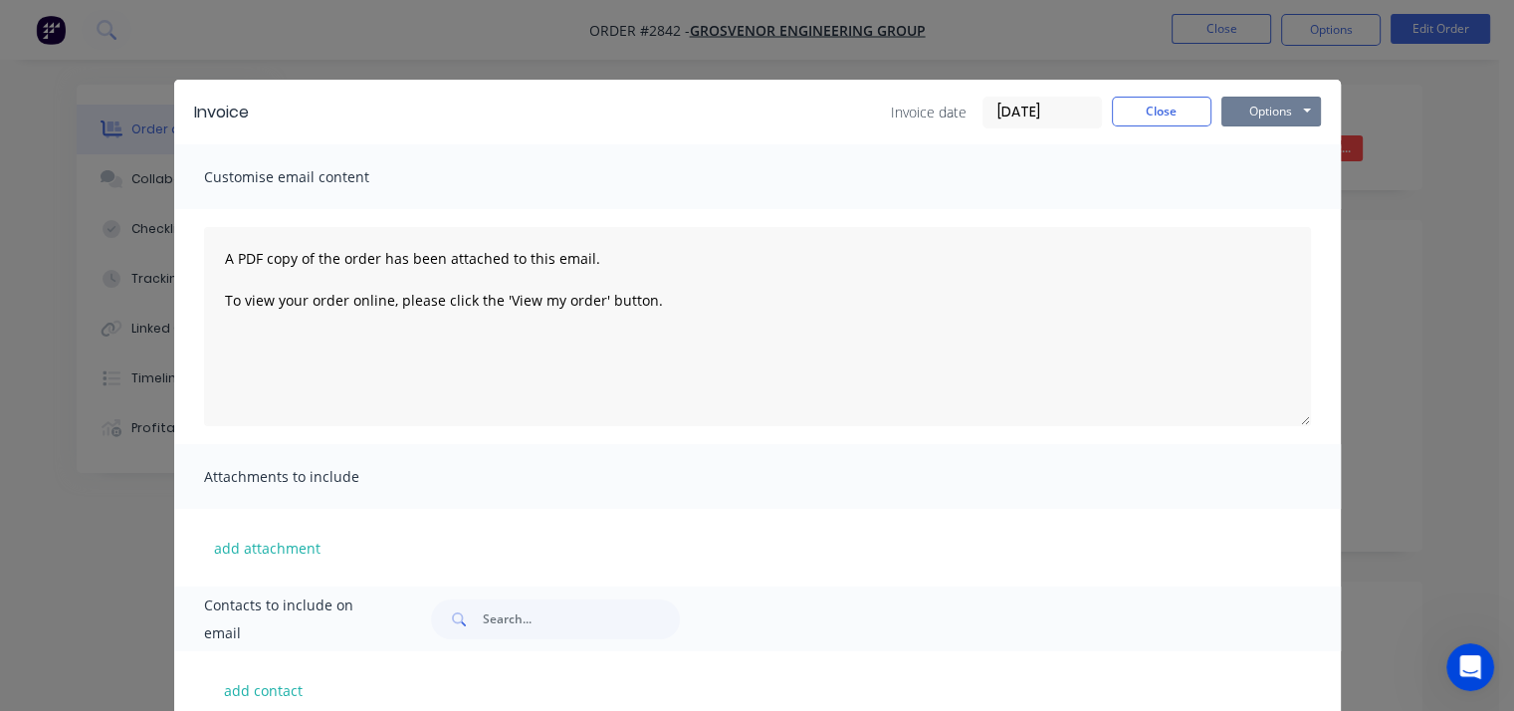
click at [1227, 118] on button "Options" at bounding box center [1271, 112] width 100 height 30
click at [1262, 179] on button "Print" at bounding box center [1284, 179] width 127 height 33
click at [1161, 112] on button "Close" at bounding box center [1162, 112] width 100 height 30
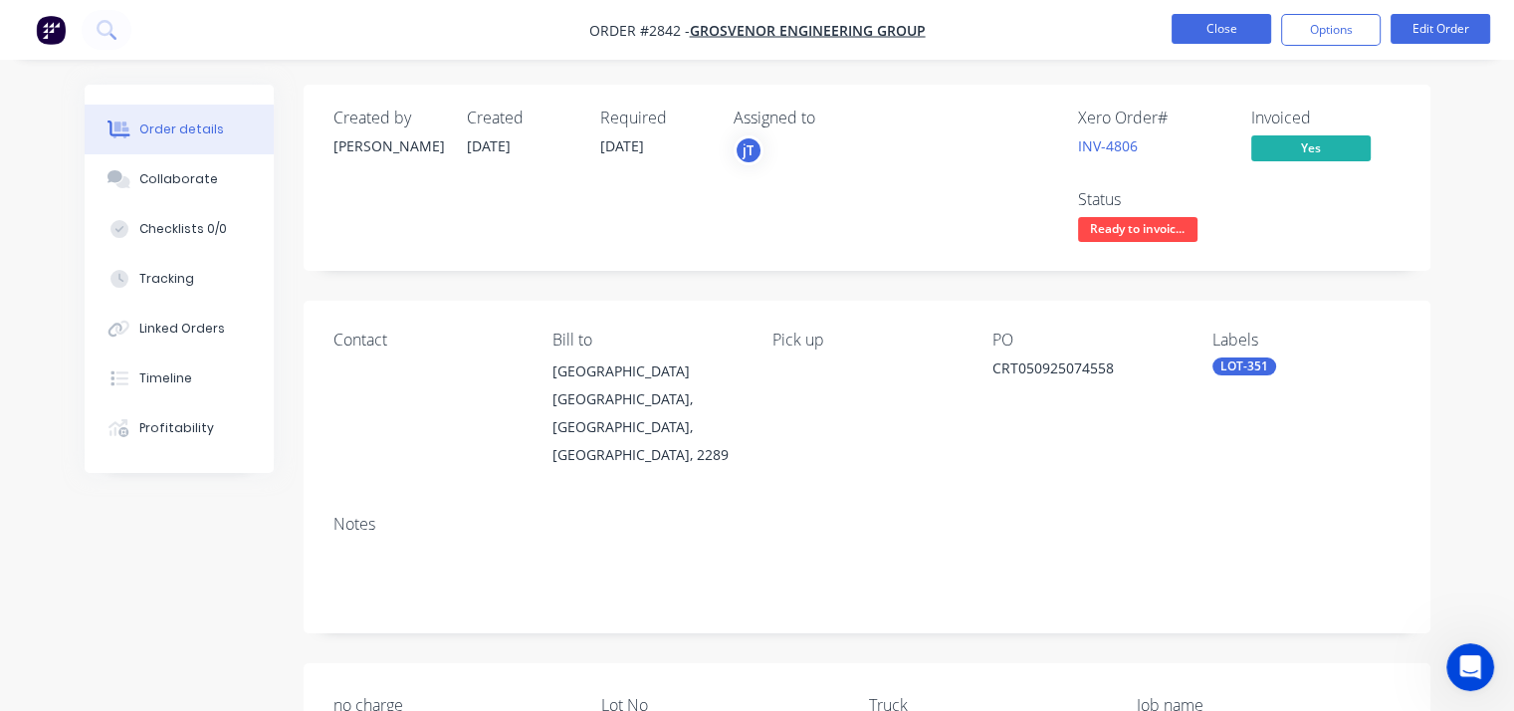
click at [1226, 31] on button "Close" at bounding box center [1221, 29] width 100 height 30
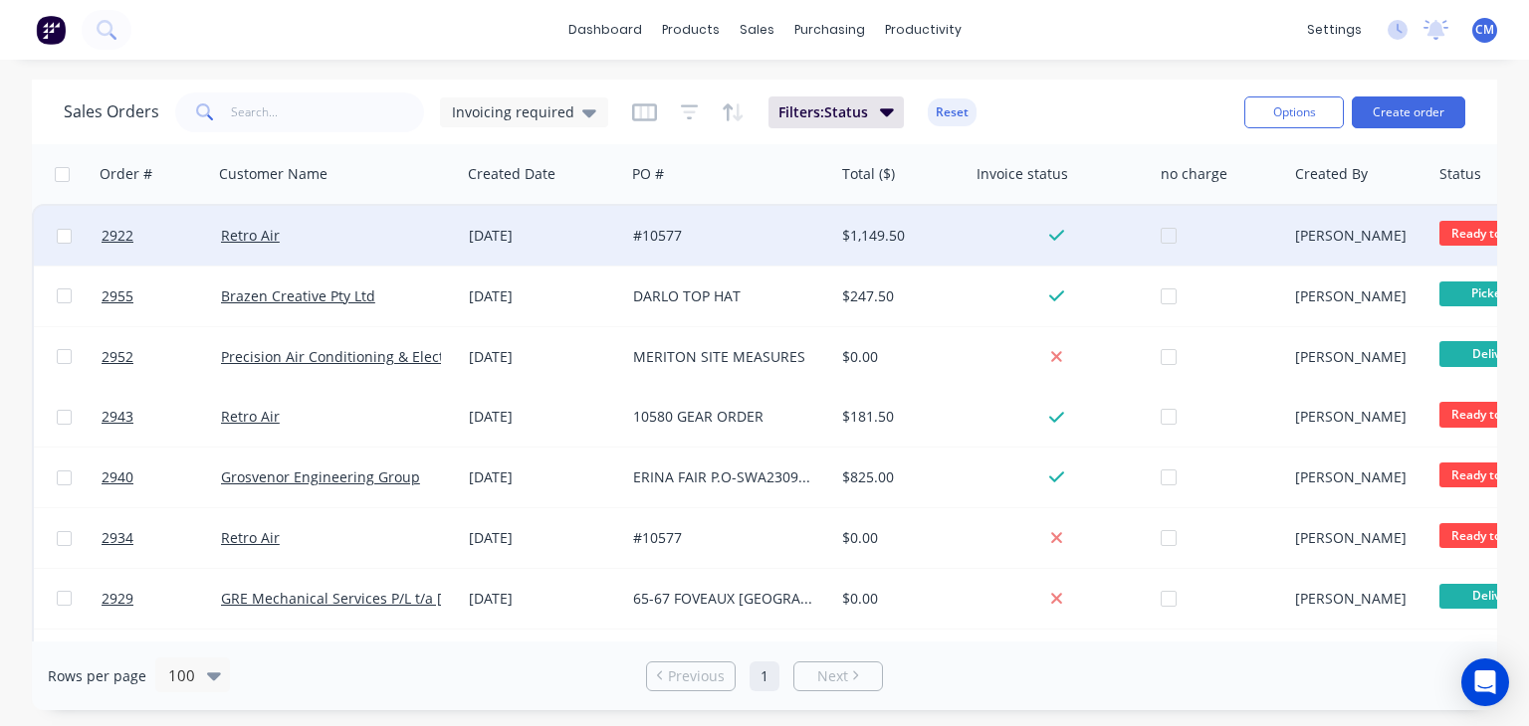
click at [60, 231] on input "checkbox" at bounding box center [64, 236] width 15 height 15
checkbox input "true"
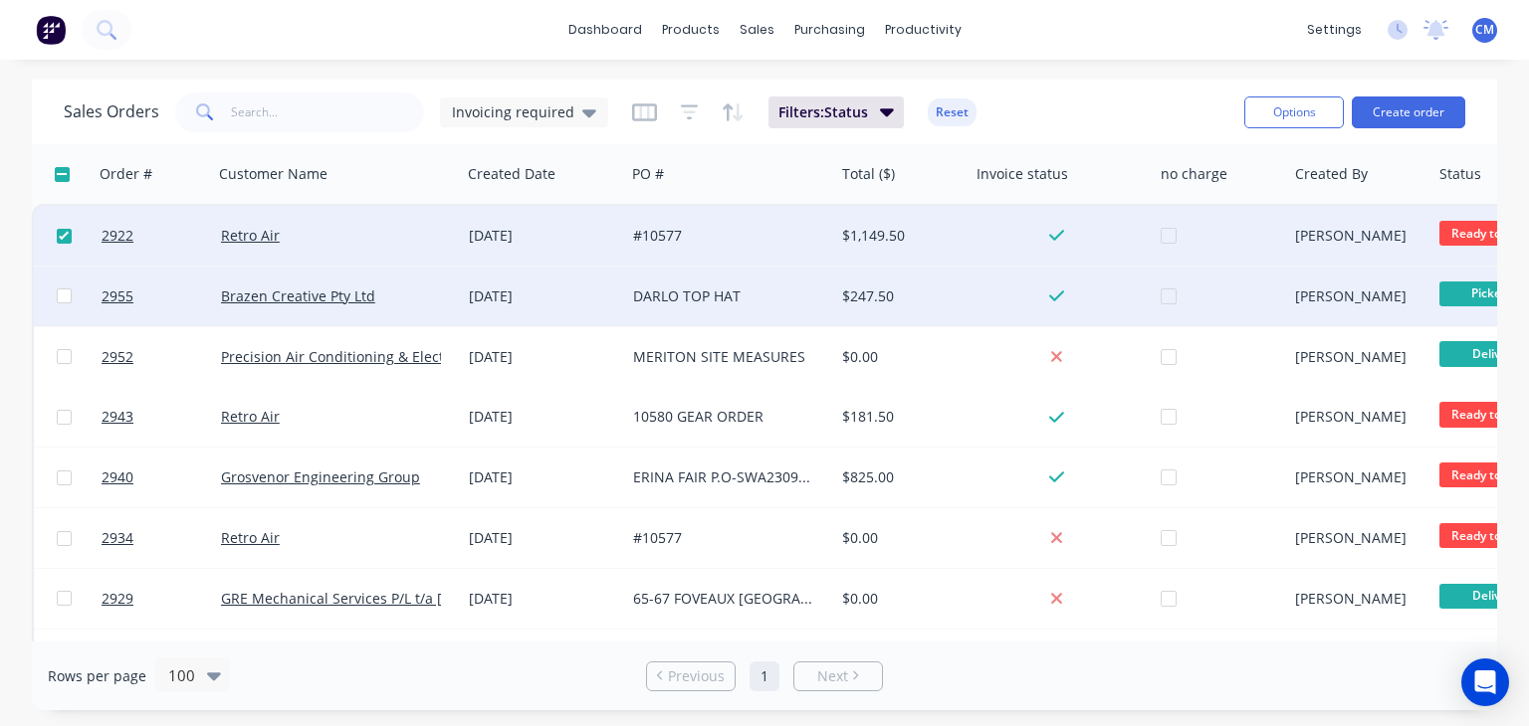
click at [59, 296] on input "checkbox" at bounding box center [64, 296] width 15 height 15
checkbox input "true"
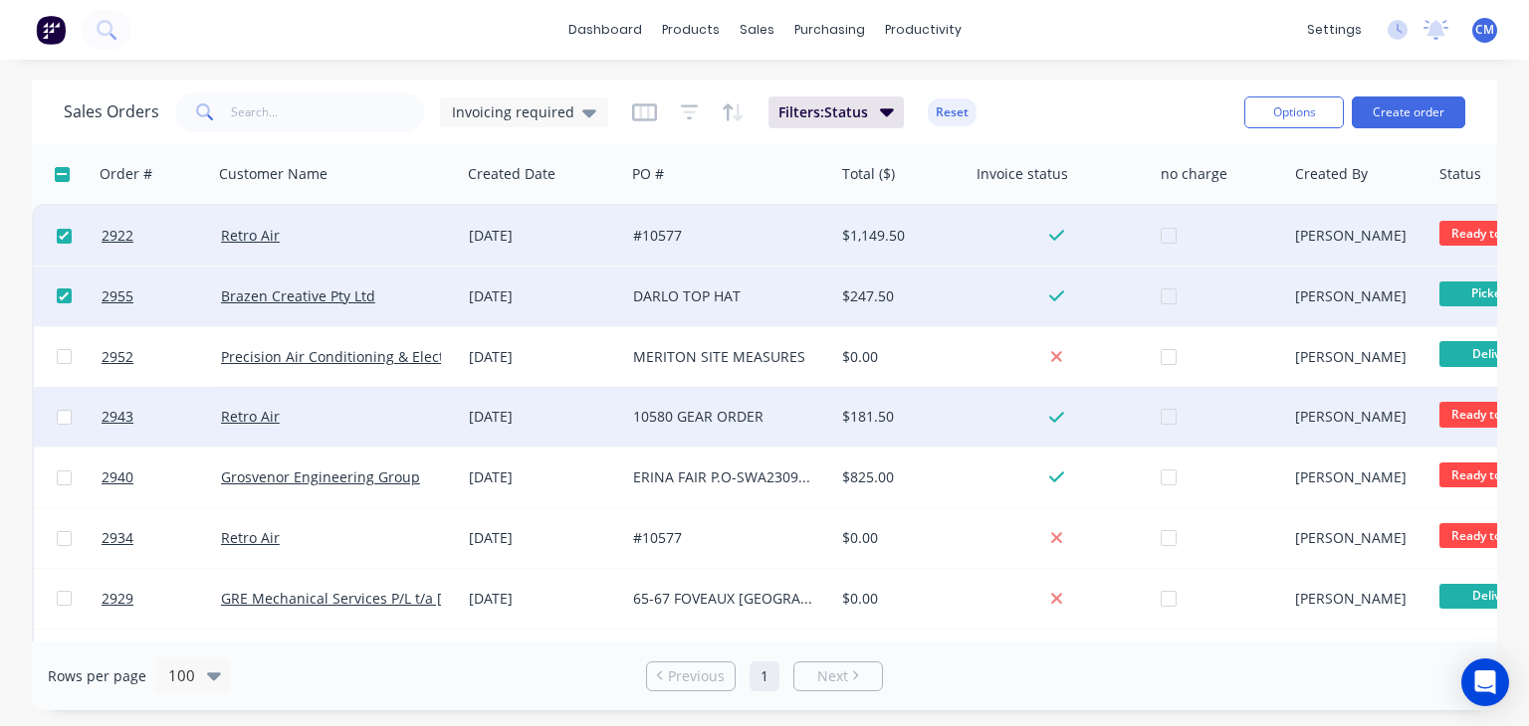
click at [66, 416] on input "checkbox" at bounding box center [64, 417] width 15 height 15
checkbox input "true"
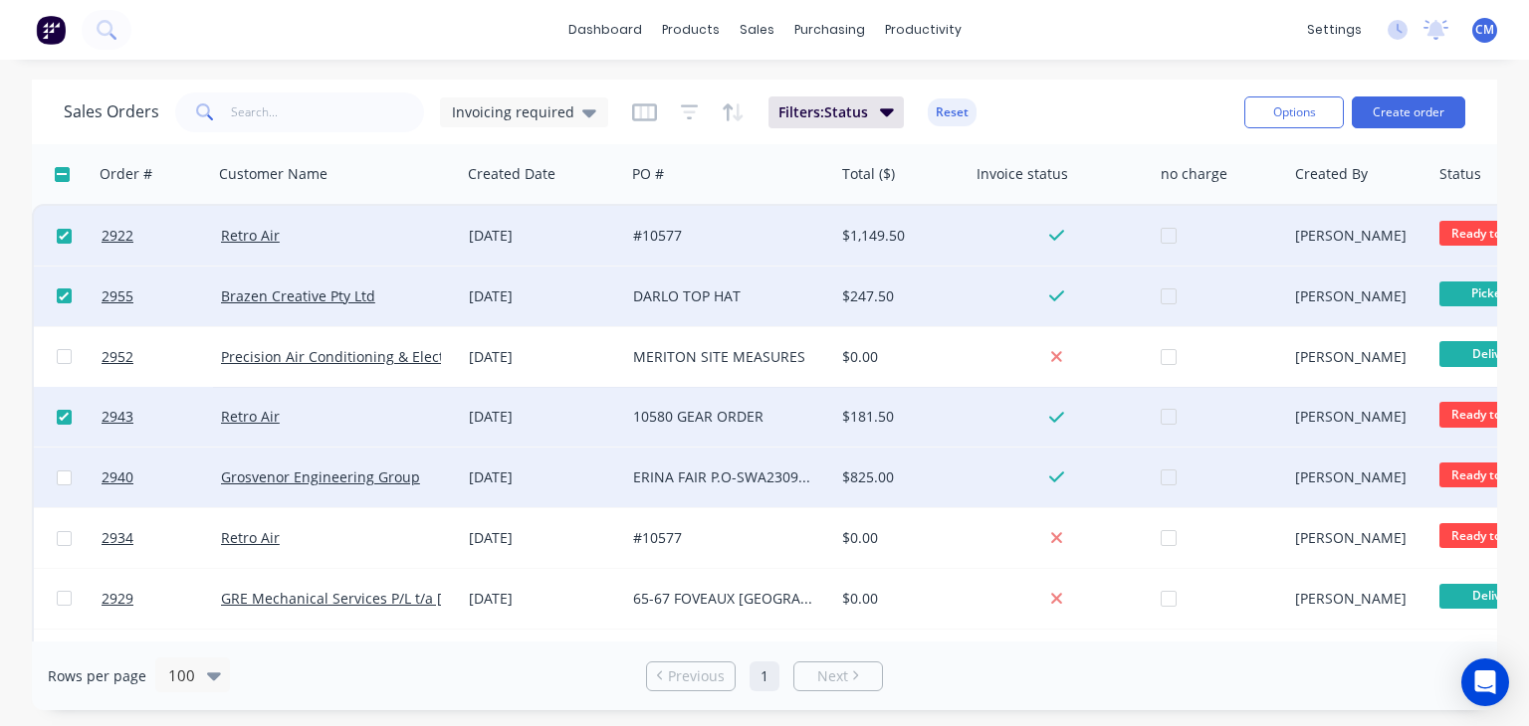
click at [63, 478] on input "checkbox" at bounding box center [64, 478] width 15 height 15
checkbox input "true"
click at [1290, 112] on button "Options" at bounding box center [1294, 113] width 100 height 32
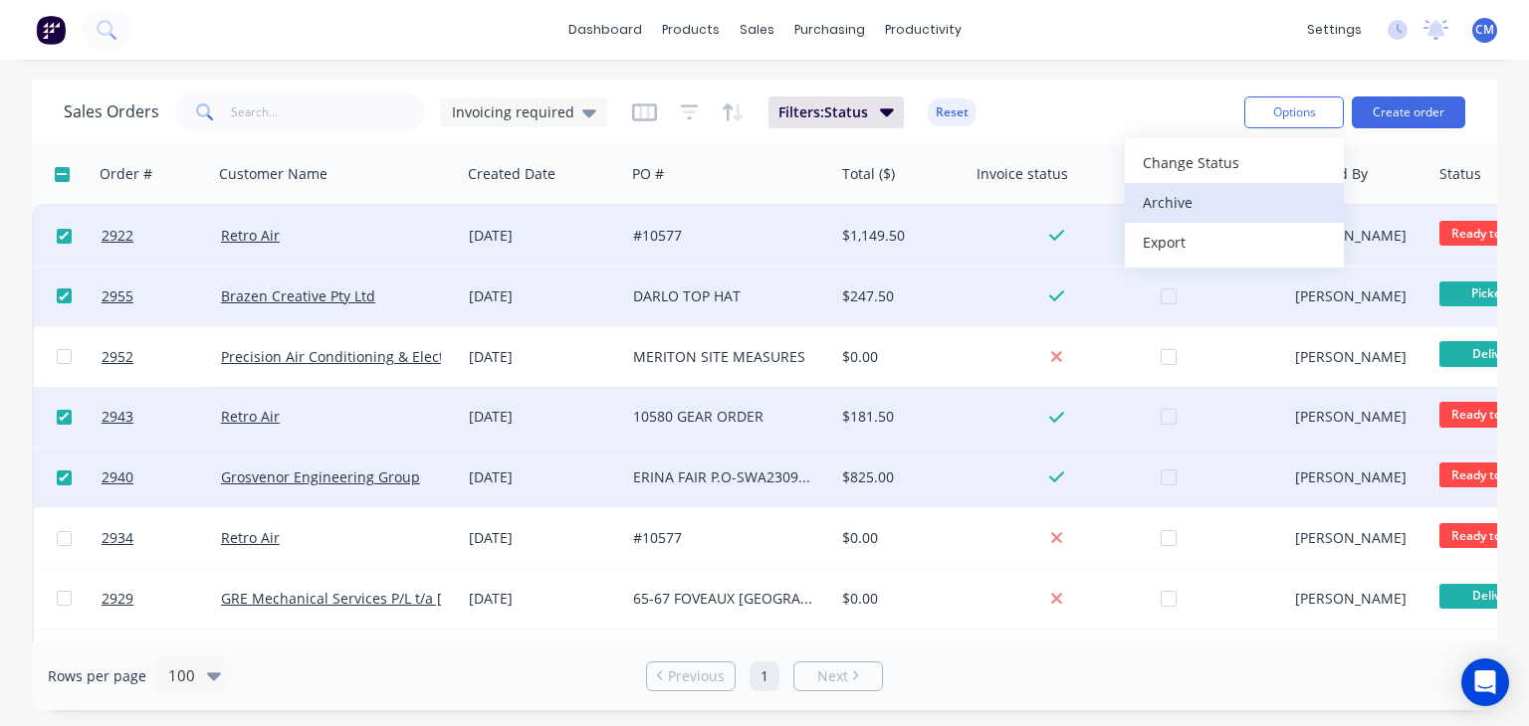
click at [1193, 188] on div "Archive" at bounding box center [1233, 202] width 183 height 29
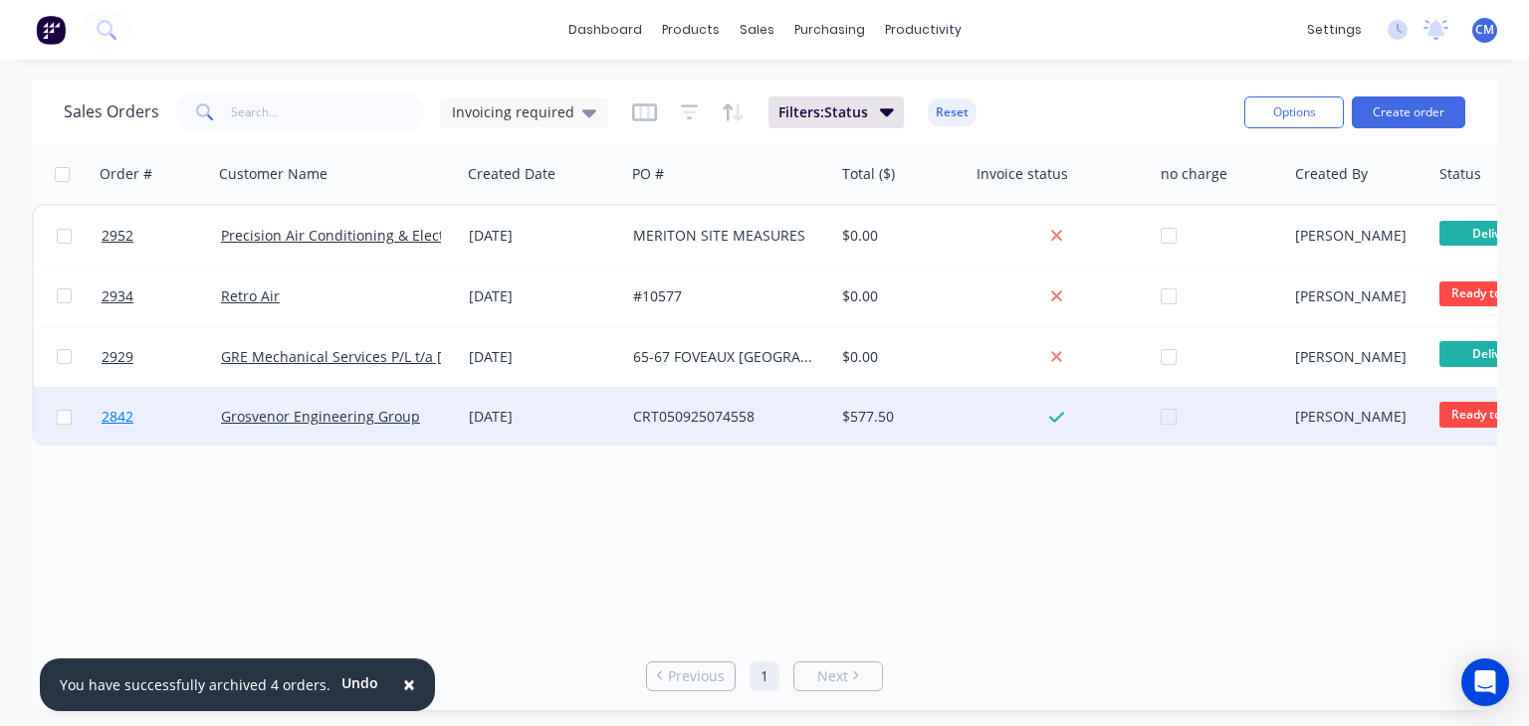
click at [119, 412] on span "2842" at bounding box center [118, 417] width 32 height 20
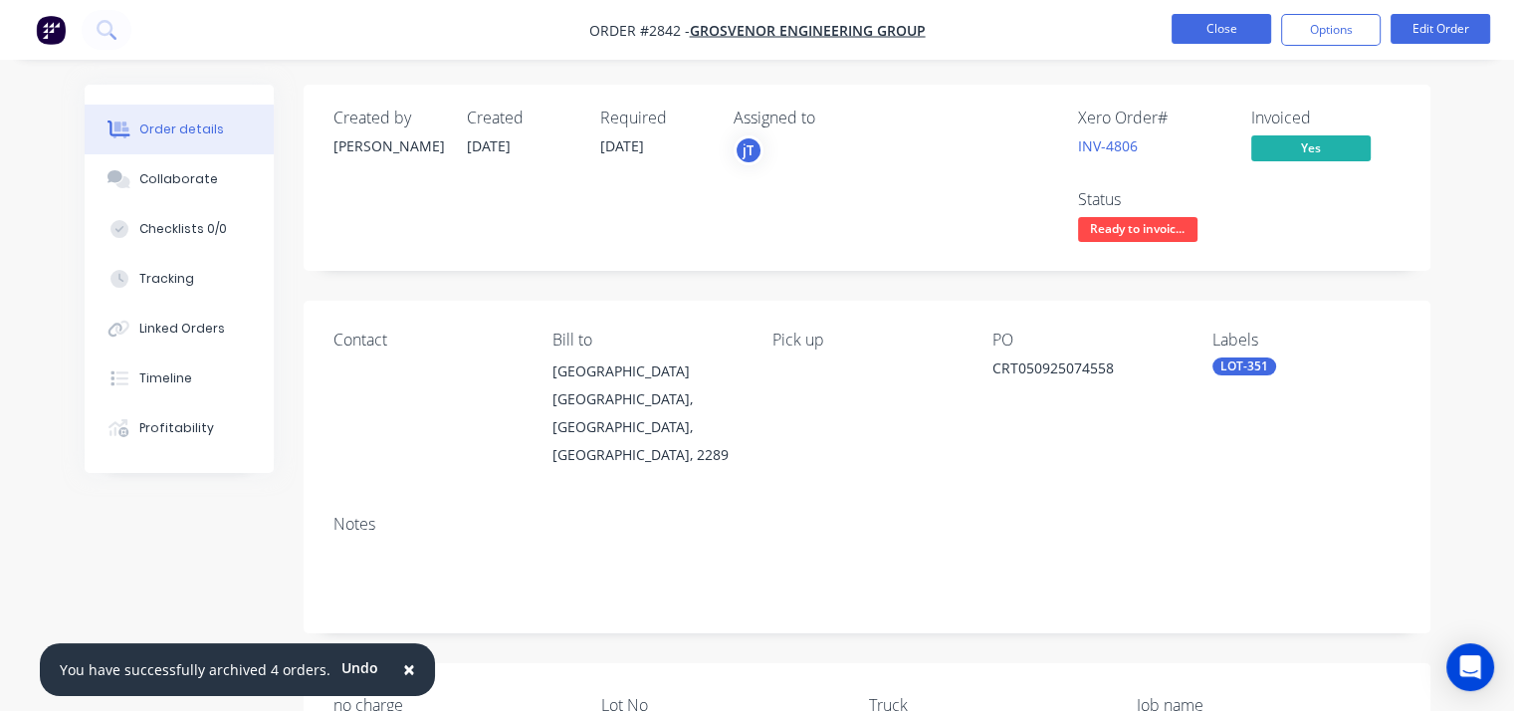
click at [1227, 29] on button "Close" at bounding box center [1221, 29] width 100 height 30
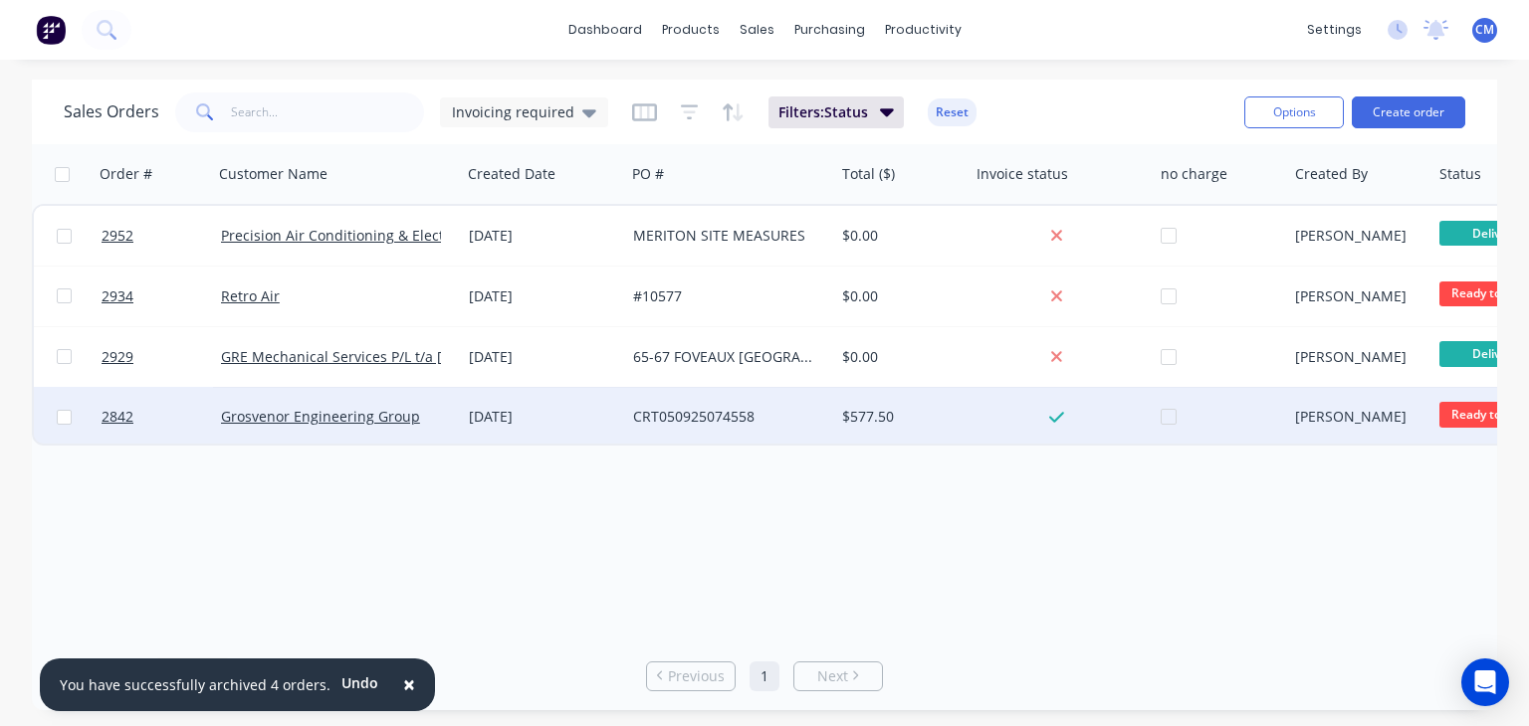
click at [61, 415] on input "checkbox" at bounding box center [64, 417] width 15 height 15
checkbox input "true"
click at [1311, 112] on button "Options" at bounding box center [1294, 113] width 100 height 32
click at [1214, 193] on div "Archive" at bounding box center [1233, 202] width 183 height 29
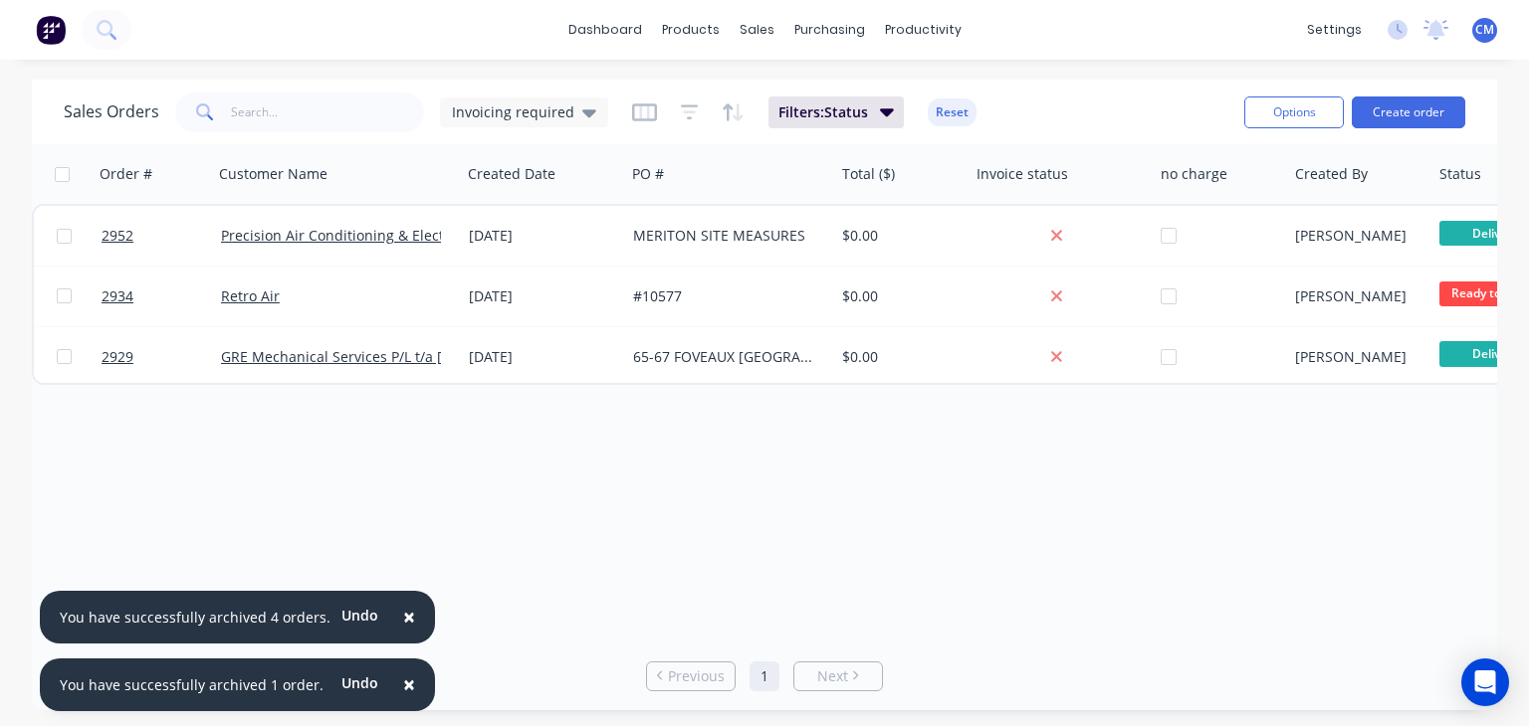
click at [403, 616] on span "×" at bounding box center [409, 617] width 12 height 28
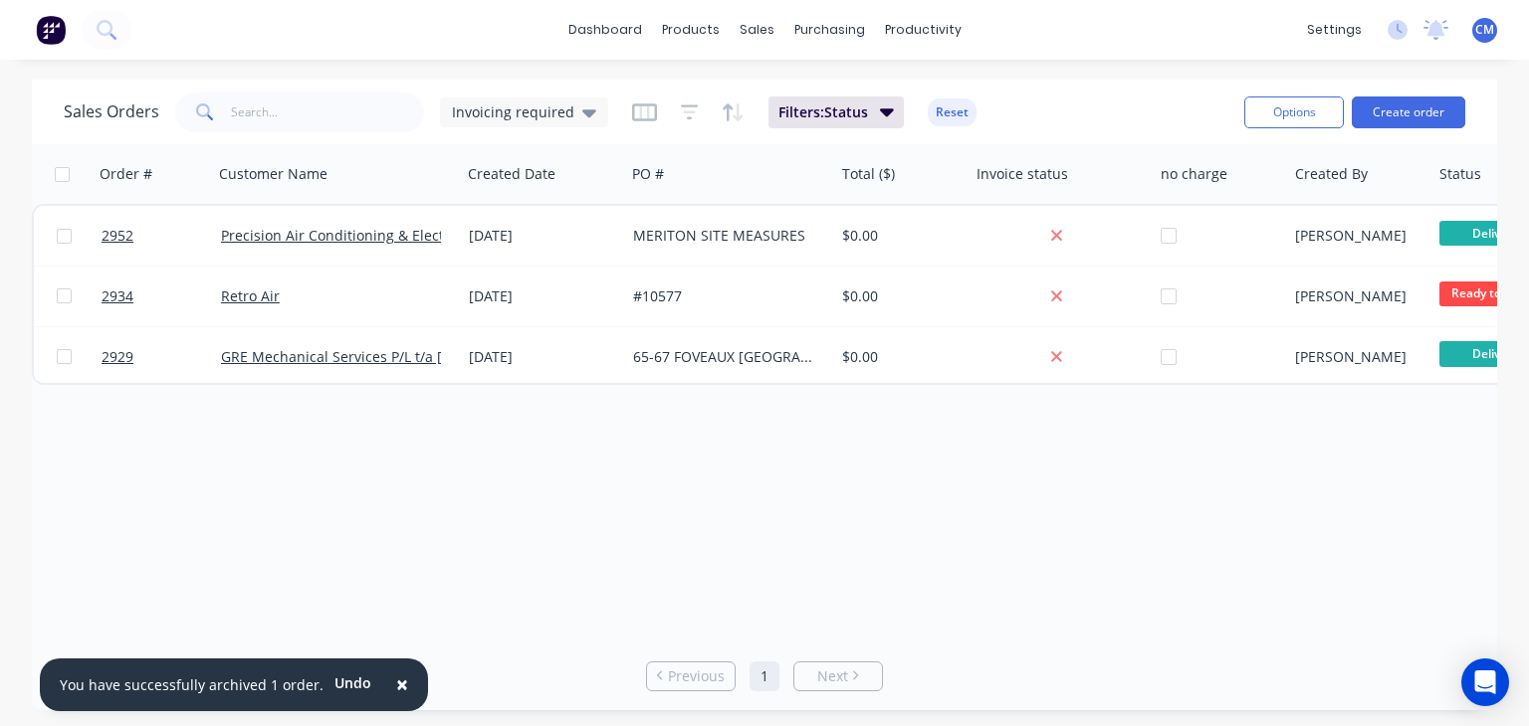
click at [396, 682] on span "×" at bounding box center [402, 685] width 12 height 28
